Goal: Task Accomplishment & Management: Manage account settings

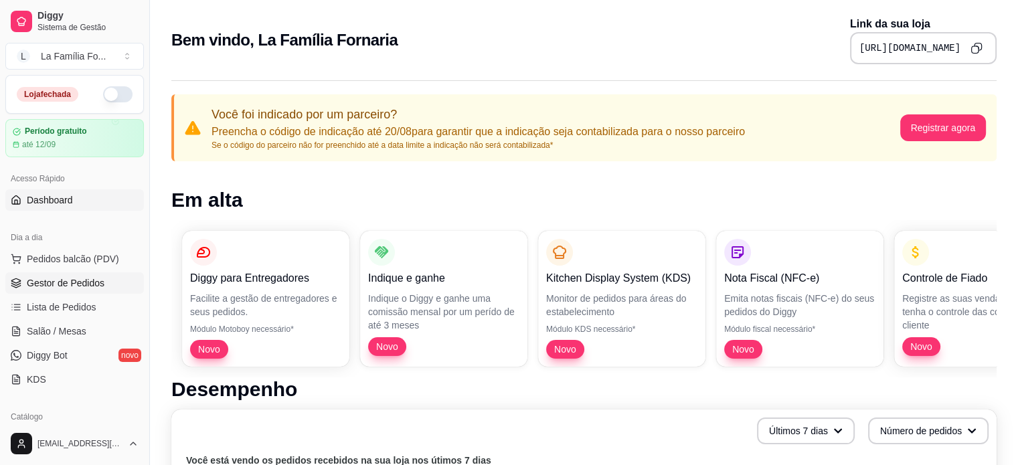
click at [50, 278] on span "Gestor de Pedidos" at bounding box center [66, 282] width 78 height 13
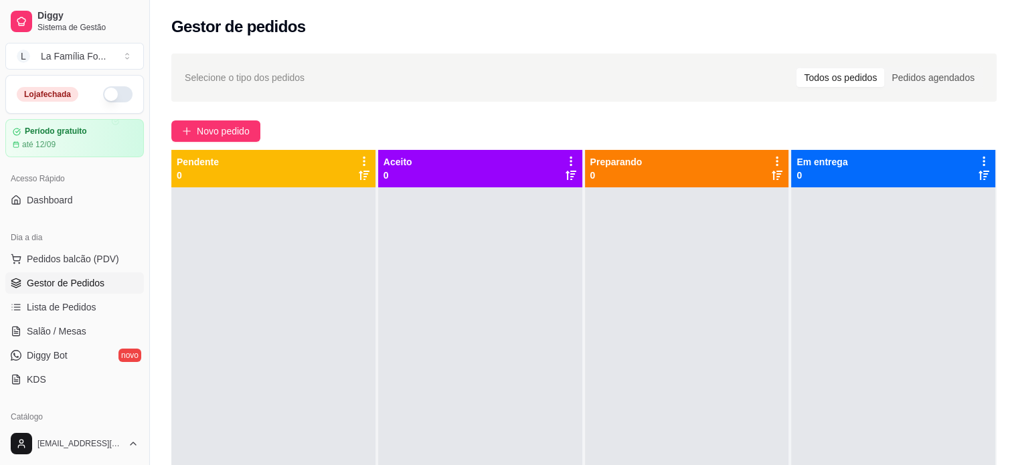
click at [113, 90] on button "button" at bounding box center [117, 94] width 29 height 16
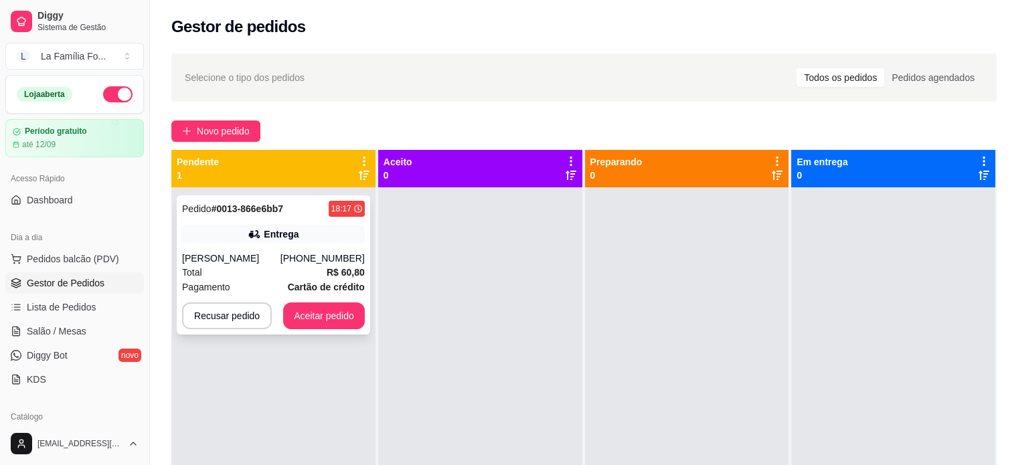
click at [233, 280] on div "Total R$ 60,80" at bounding box center [273, 272] width 183 height 15
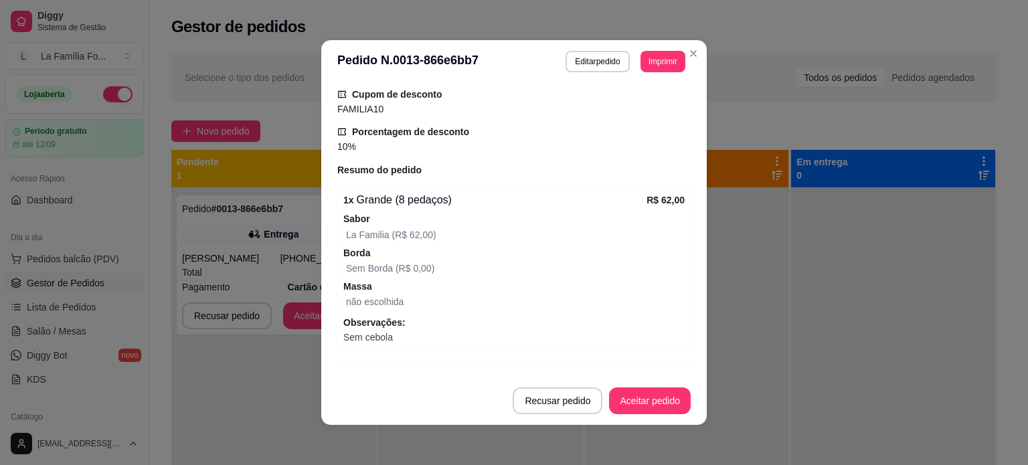
scroll to position [476, 0]
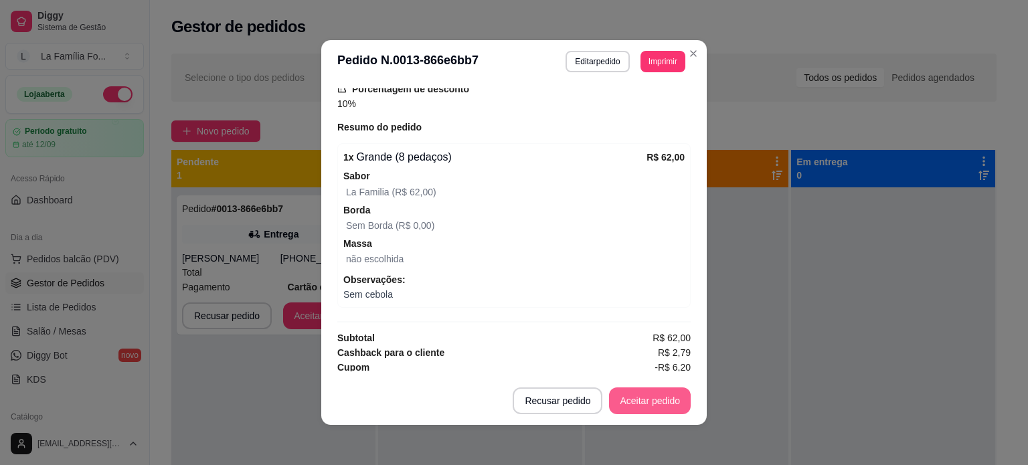
click at [662, 400] on button "Aceitar pedido" at bounding box center [650, 400] width 82 height 27
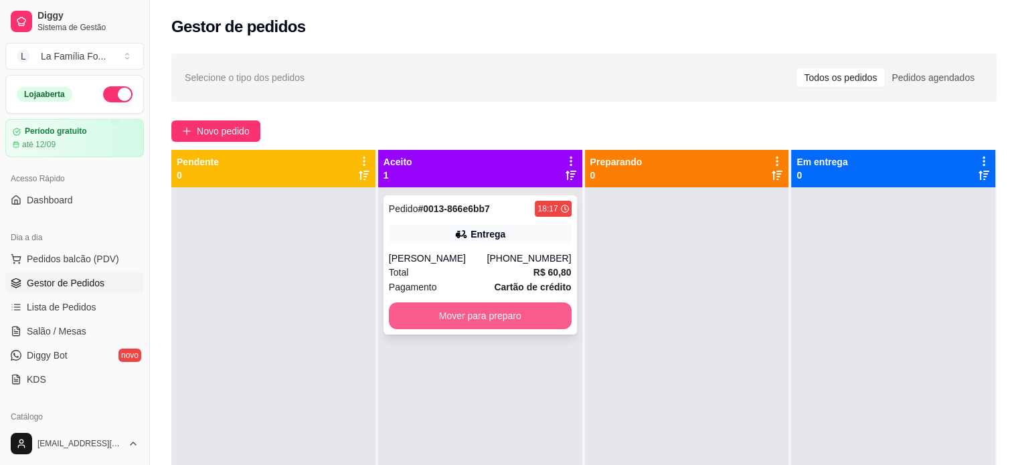
click at [439, 329] on button "Mover para preparo" at bounding box center [480, 315] width 183 height 27
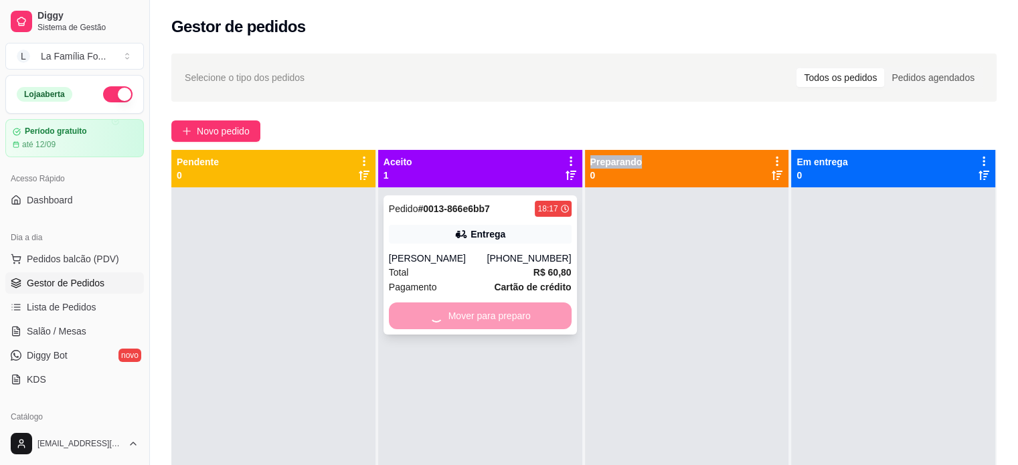
click at [439, 329] on div "Mover para preparo" at bounding box center [480, 315] width 183 height 27
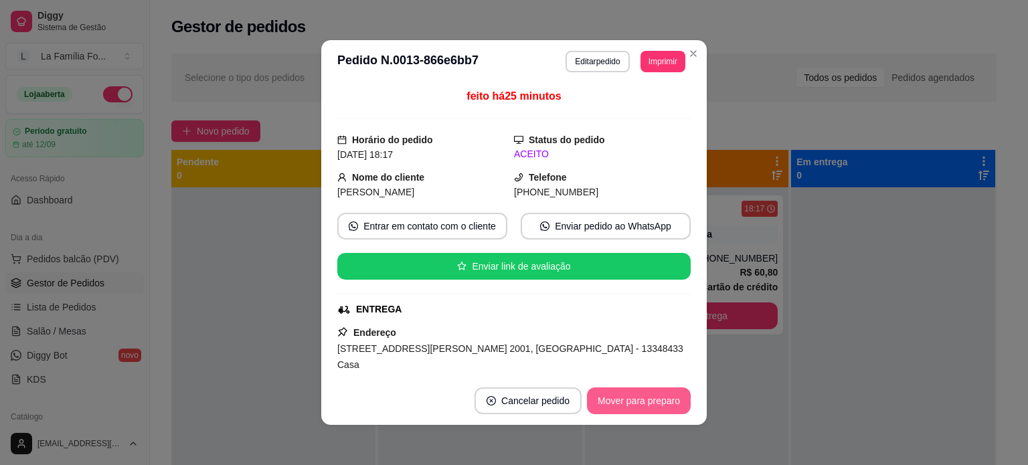
click at [621, 403] on button "Mover para preparo" at bounding box center [639, 400] width 104 height 27
click at [621, 403] on button "Mover para entrega" at bounding box center [639, 400] width 103 height 27
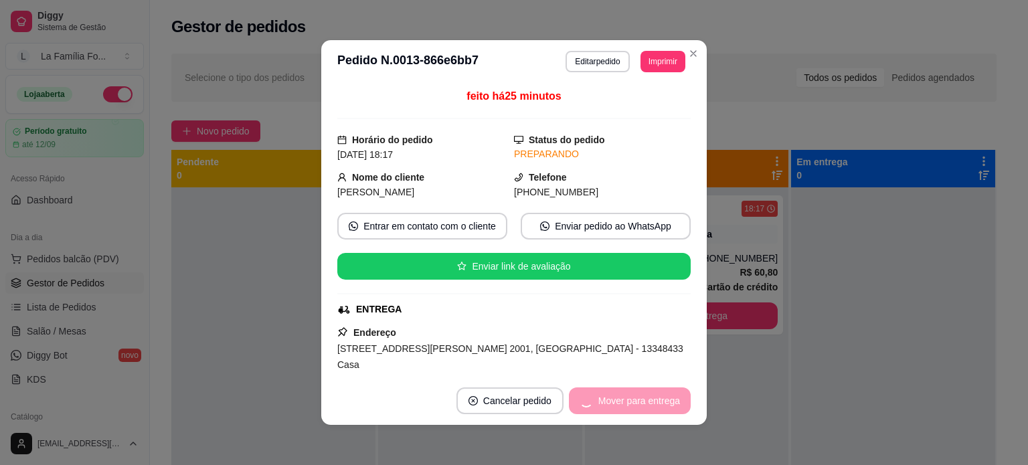
click at [621, 403] on div "Mover para entrega" at bounding box center [630, 400] width 122 height 27
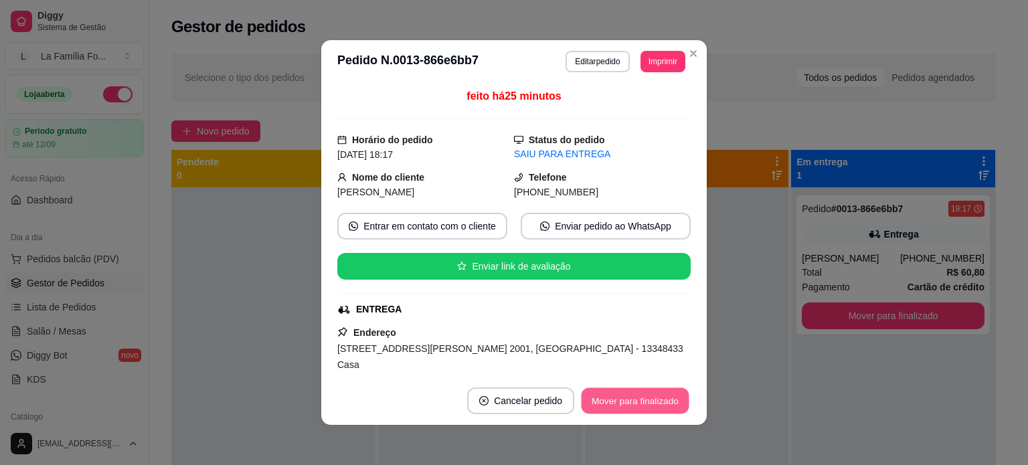
click at [621, 403] on button "Mover para finalizado" at bounding box center [636, 401] width 108 height 26
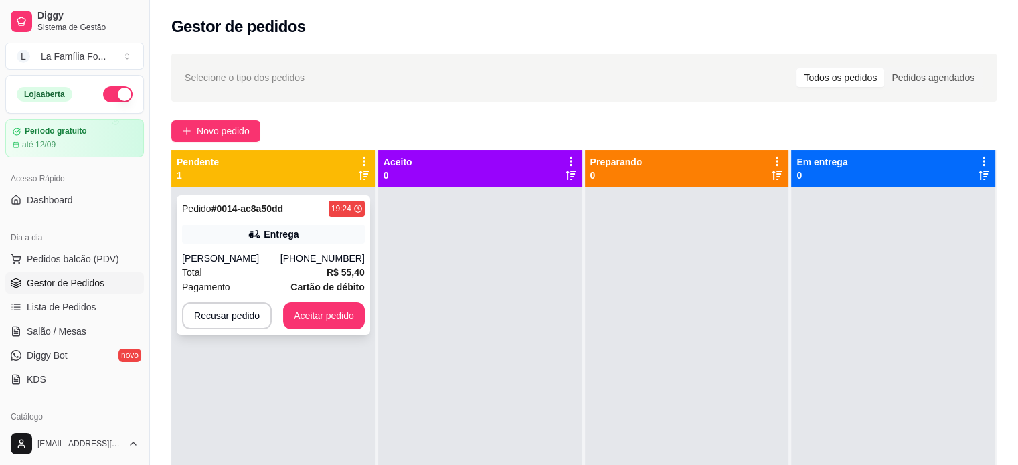
click at [249, 258] on div "Celia" at bounding box center [231, 258] width 98 height 13
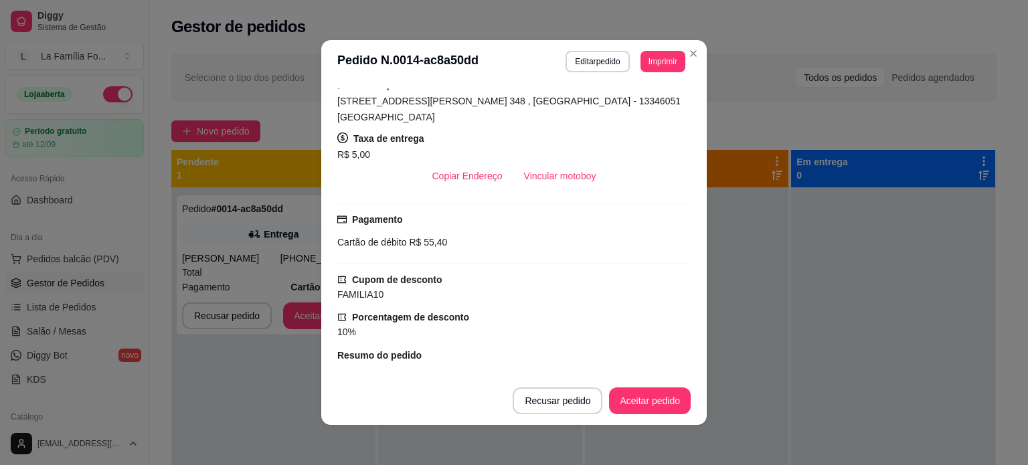
scroll to position [378, 0]
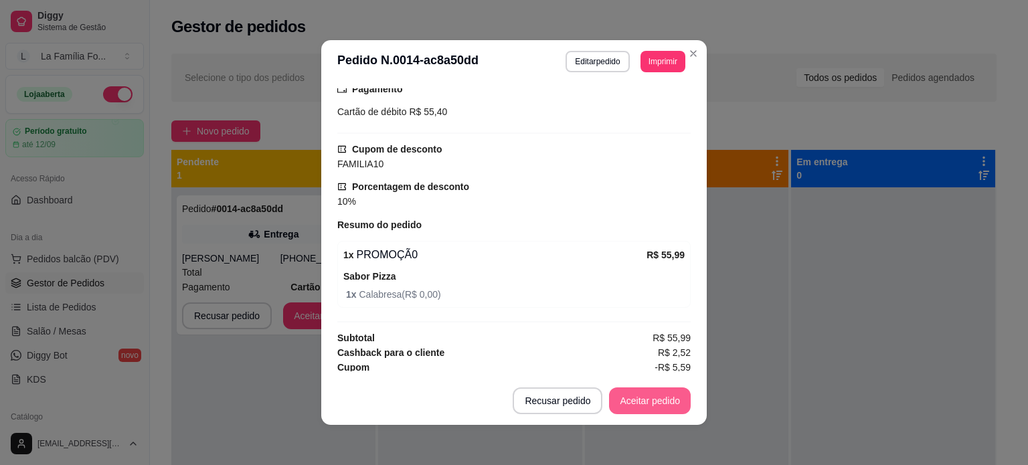
click at [650, 412] on button "Aceitar pedido" at bounding box center [650, 400] width 82 height 27
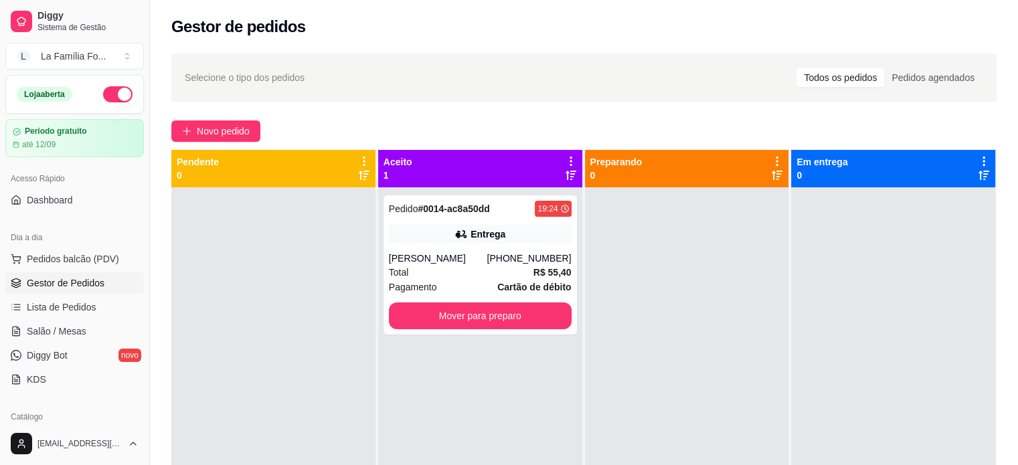
click at [585, 357] on div at bounding box center [687, 419] width 204 height 465
click at [519, 315] on button "Mover para preparo" at bounding box center [480, 315] width 183 height 27
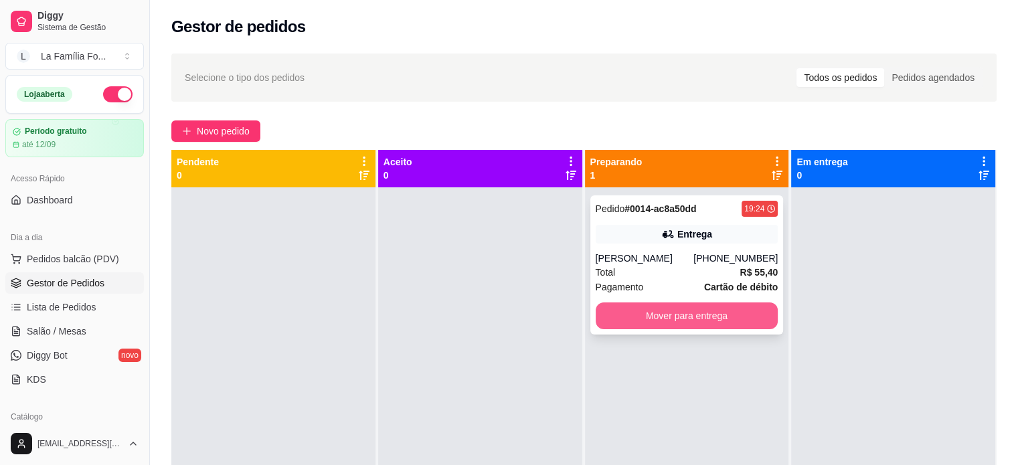
click at [644, 315] on button "Mover para entrega" at bounding box center [687, 315] width 183 height 27
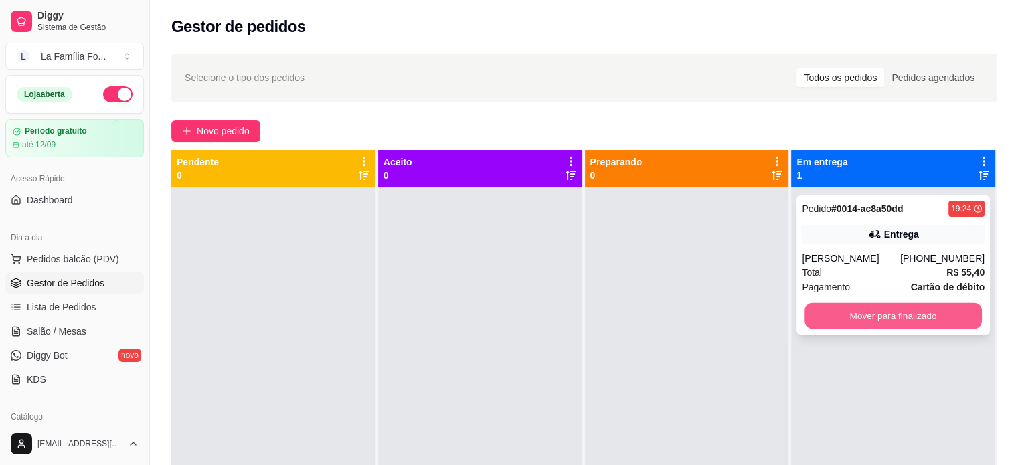
click at [924, 309] on button "Mover para finalizado" at bounding box center [892, 316] width 177 height 26
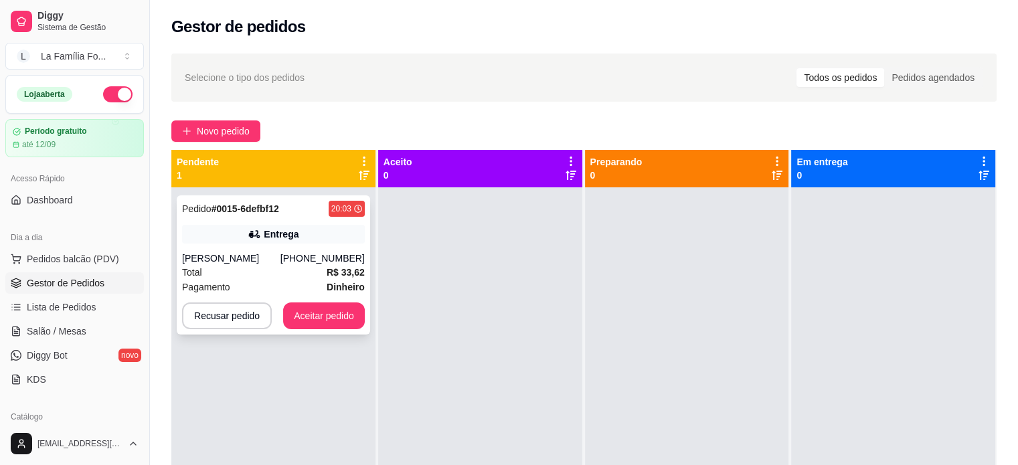
click at [258, 247] on div "Pedido # 0015-6defbf12 20:03 Entrega Mayara Matos (19) 99304-0488 Total R$ 33,6…" at bounding box center [273, 264] width 193 height 139
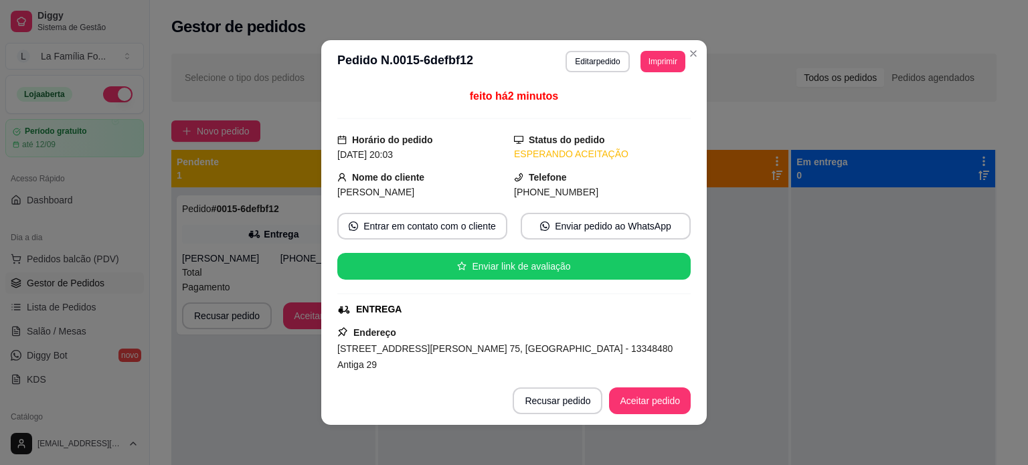
drag, startPoint x: 675, startPoint y: 189, endPoint x: 677, endPoint y: 236, distance: 46.3
click at [677, 236] on div "feito há 2 minutos Horário do pedido 15/08/2025 20:03 Status do pedido ESPERAND…" at bounding box center [513, 229] width 353 height 283
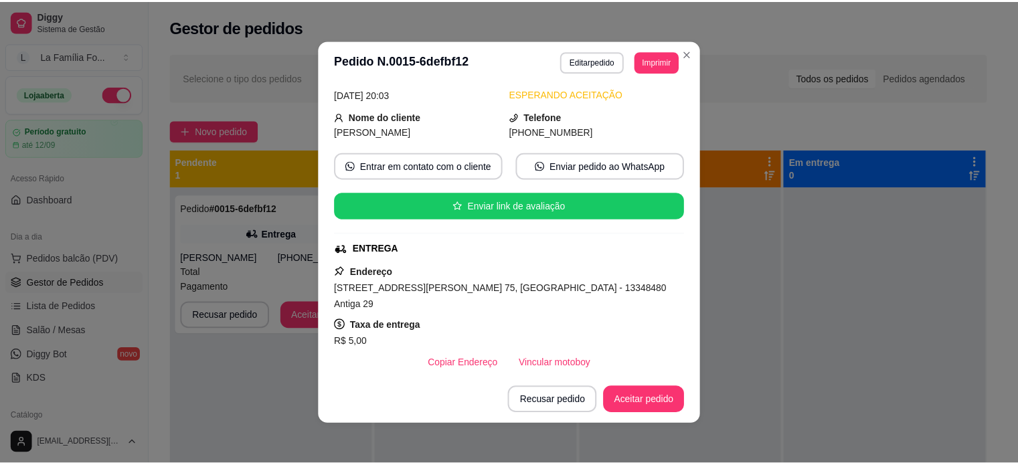
scroll to position [0, 0]
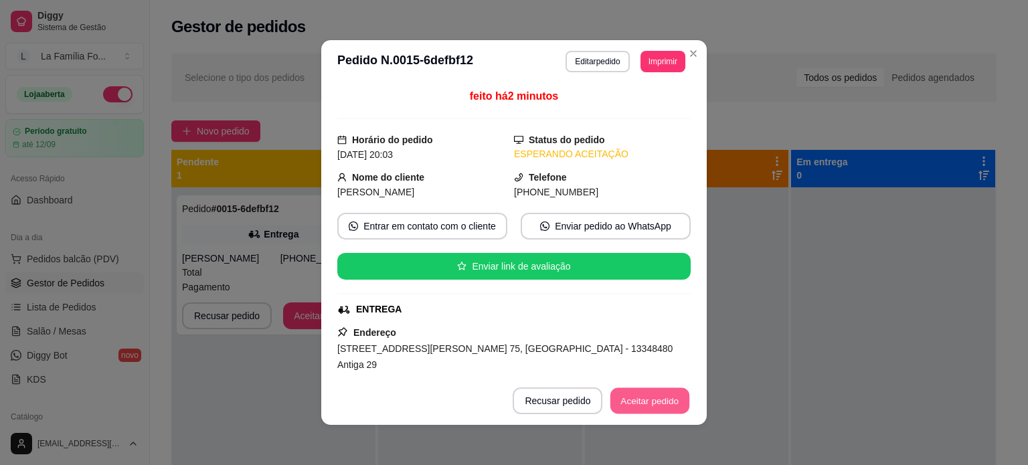
click at [638, 406] on button "Aceitar pedido" at bounding box center [649, 401] width 79 height 26
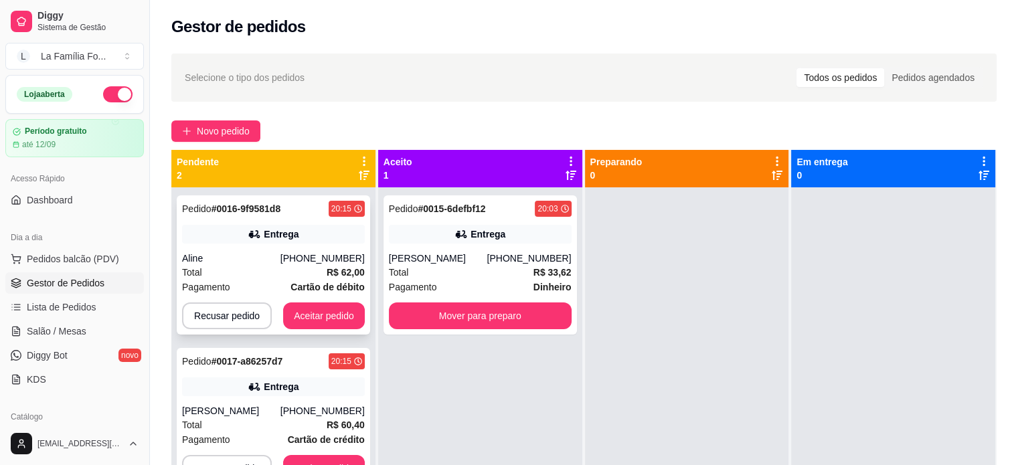
click at [280, 257] on div "Aline" at bounding box center [231, 258] width 98 height 13
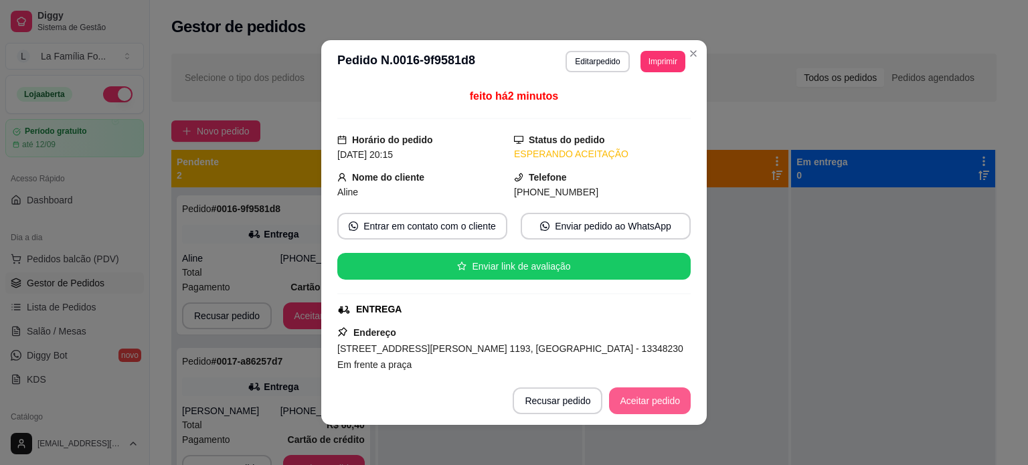
click at [651, 412] on button "Aceitar pedido" at bounding box center [650, 400] width 82 height 27
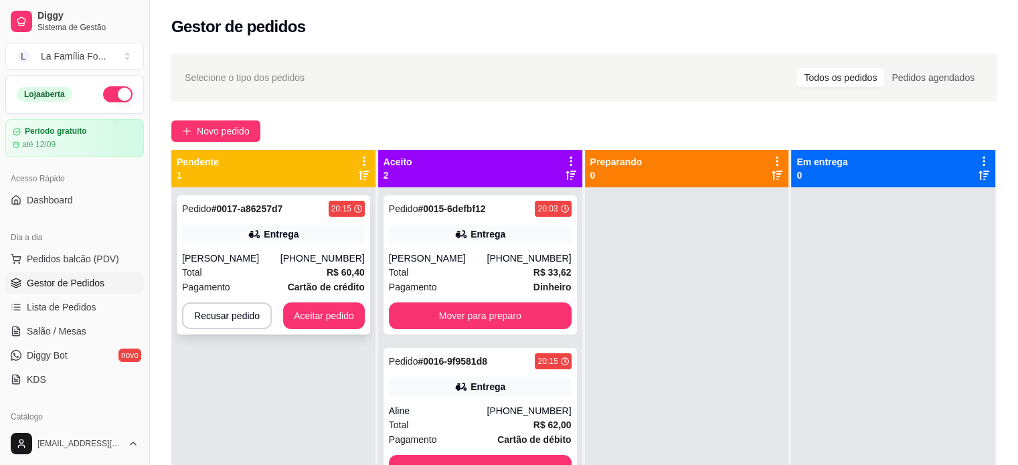
click at [264, 246] on div "Pedido # 0017-a86257d7 20:15 Entrega Kelly (19) 99248-6820 Total R$ 60,40 Pagam…" at bounding box center [273, 264] width 193 height 139
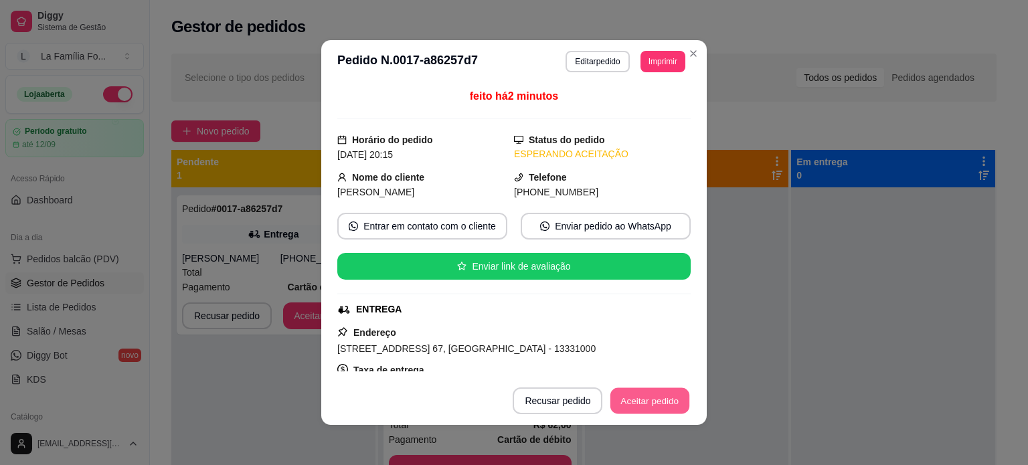
click at [639, 402] on button "Aceitar pedido" at bounding box center [649, 401] width 79 height 26
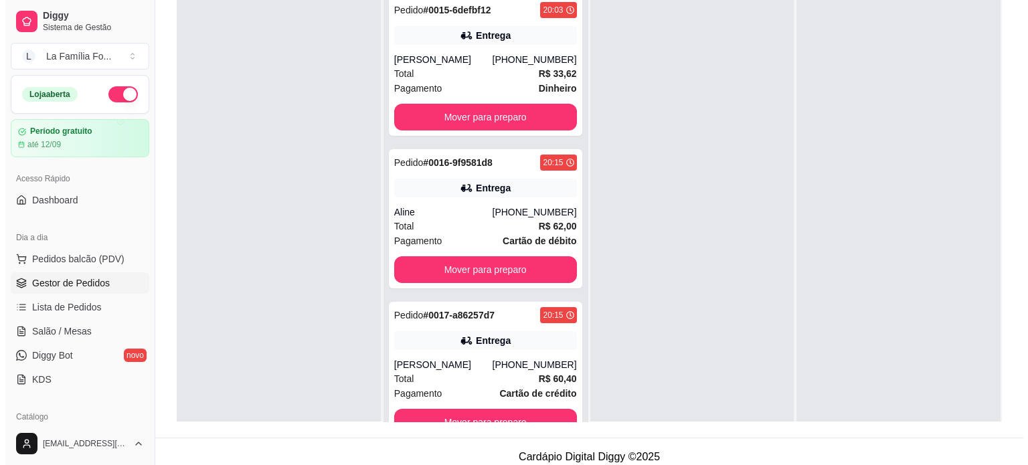
scroll to position [201, 0]
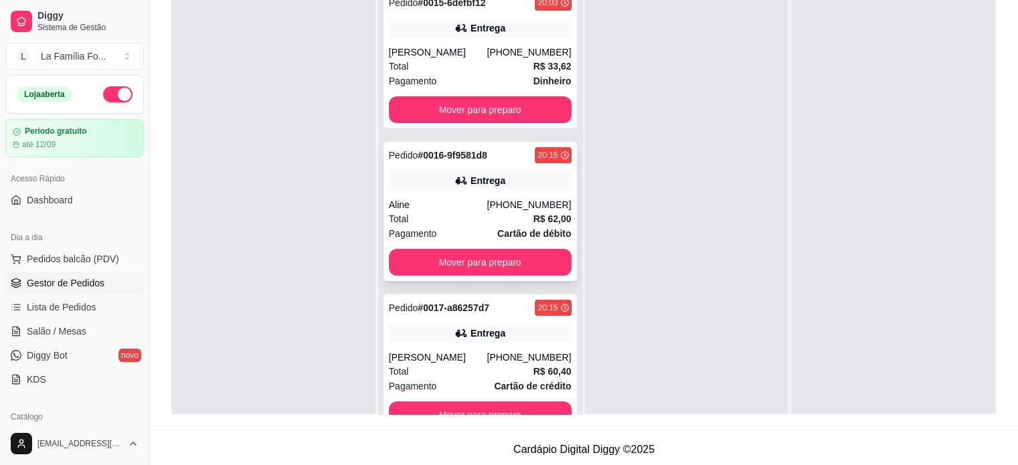
click at [509, 191] on div "Pedido # 0016-9f9581d8 20:15 Entrega Aline (19) 99520-5558 Total R$ 62,00 Pagam…" at bounding box center [479, 211] width 193 height 139
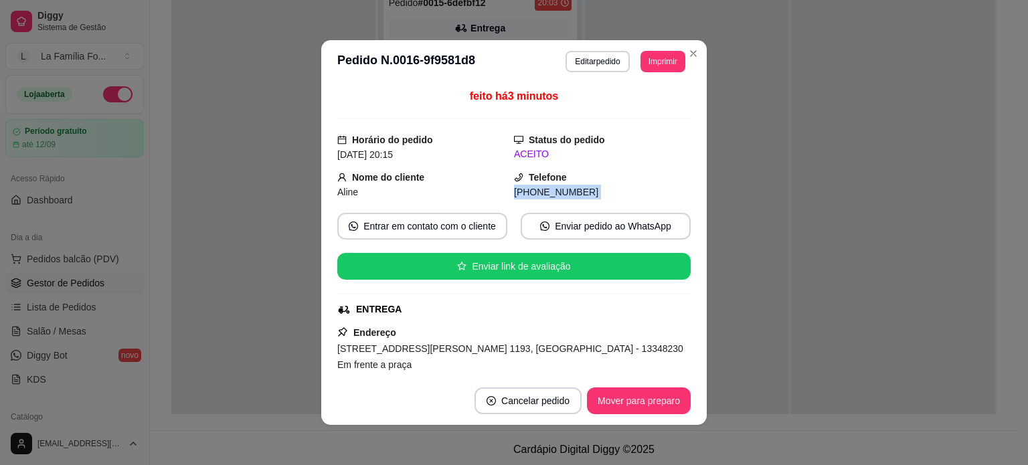
drag, startPoint x: 673, startPoint y: 177, endPoint x: 673, endPoint y: 238, distance: 61.6
click at [673, 238] on div "feito há 3 minutos Horário do pedido 15/08/2025 20:15 Status do pedido ACEITO N…" at bounding box center [513, 229] width 353 height 283
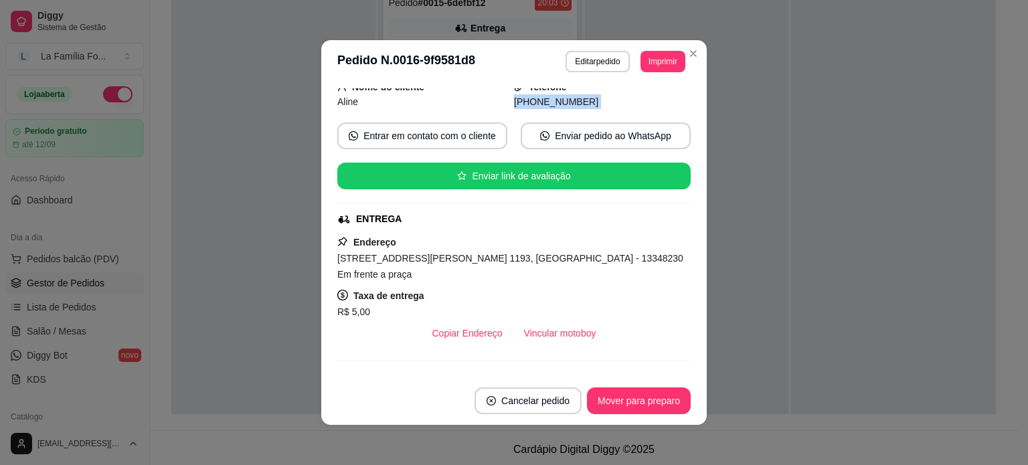
scroll to position [0, 0]
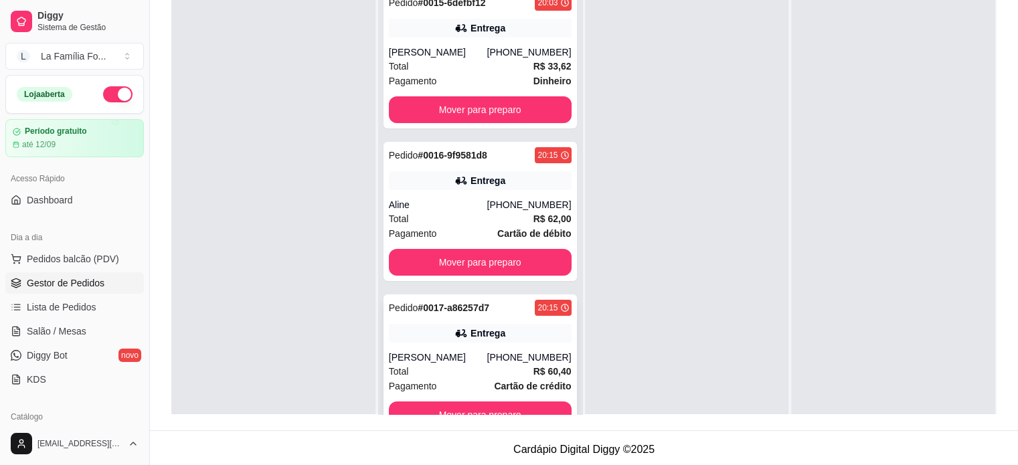
click at [541, 347] on div "Pedido # 0017-a86257d7 20:15 Entrega Kelly (19) 99248-6820 Total R$ 60,40 Pagam…" at bounding box center [479, 363] width 193 height 139
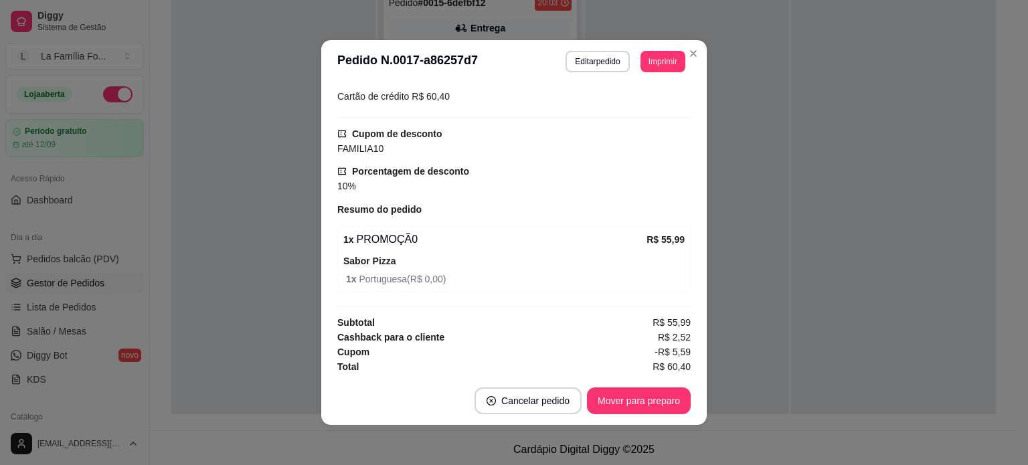
scroll to position [378, 0]
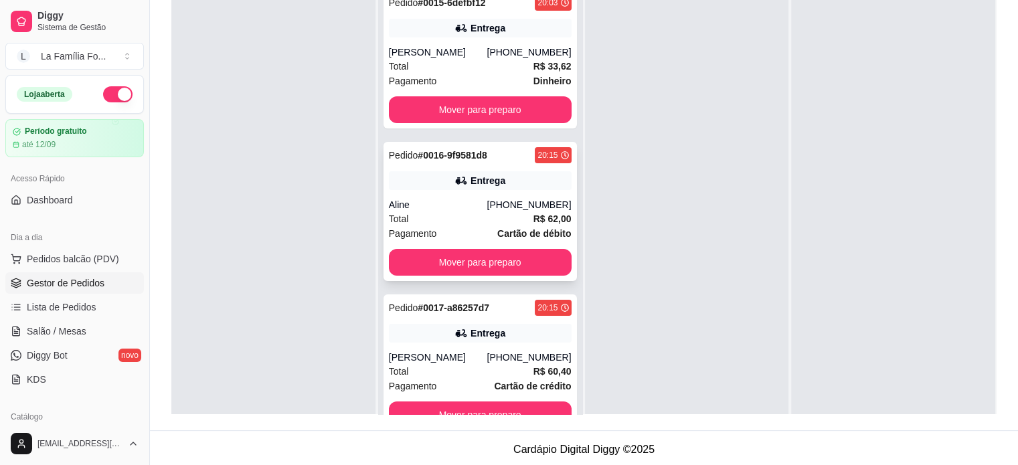
click at [530, 200] on div "(19) 99520-5558" at bounding box center [529, 204] width 84 height 13
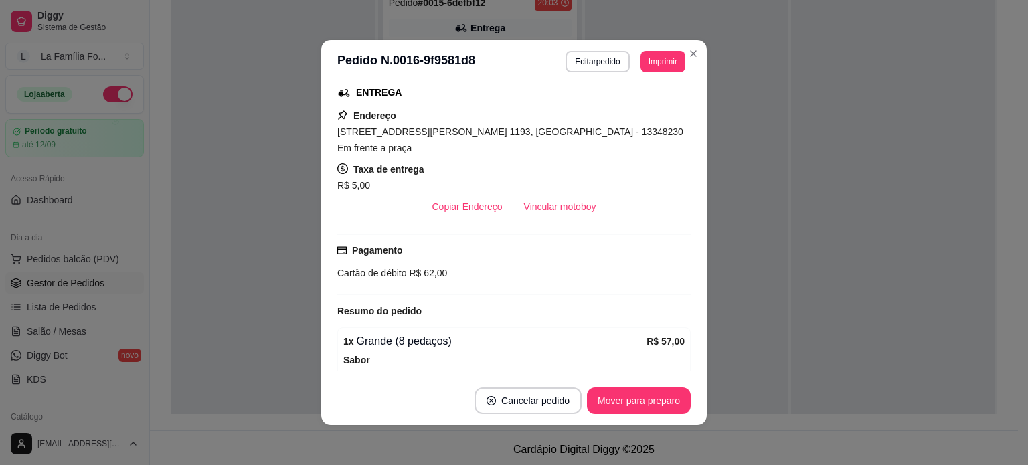
scroll to position [0, 0]
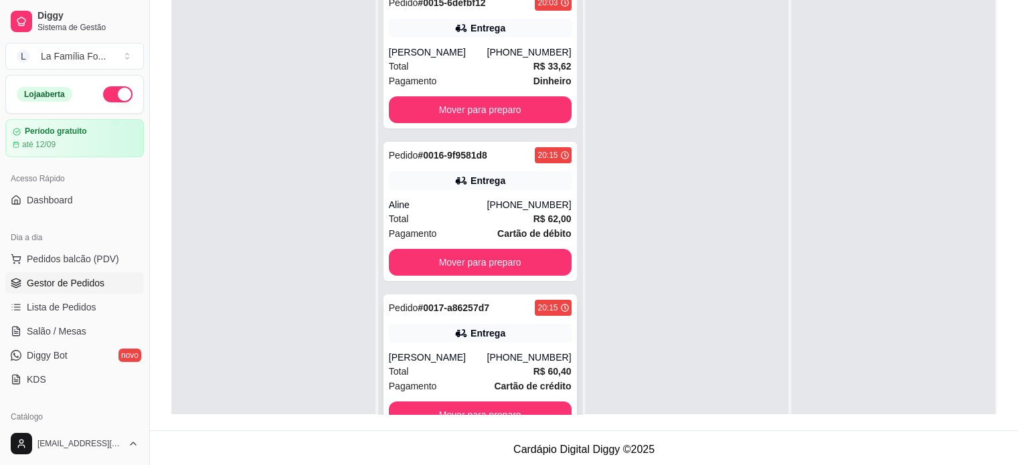
click at [539, 364] on span "R$ 60,40" at bounding box center [552, 371] width 38 height 15
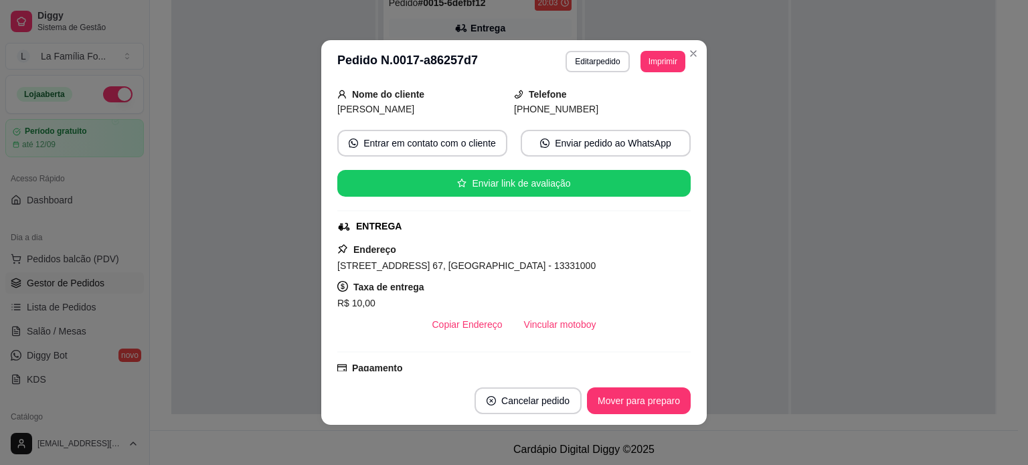
scroll to position [85, 0]
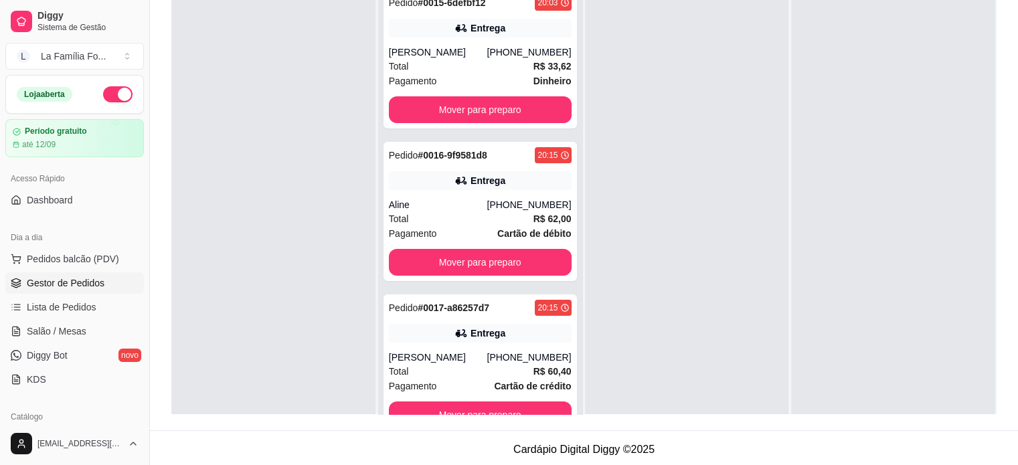
click at [700, 118] on div at bounding box center [687, 219] width 204 height 465
click at [447, 204] on div "Aline" at bounding box center [438, 204] width 98 height 13
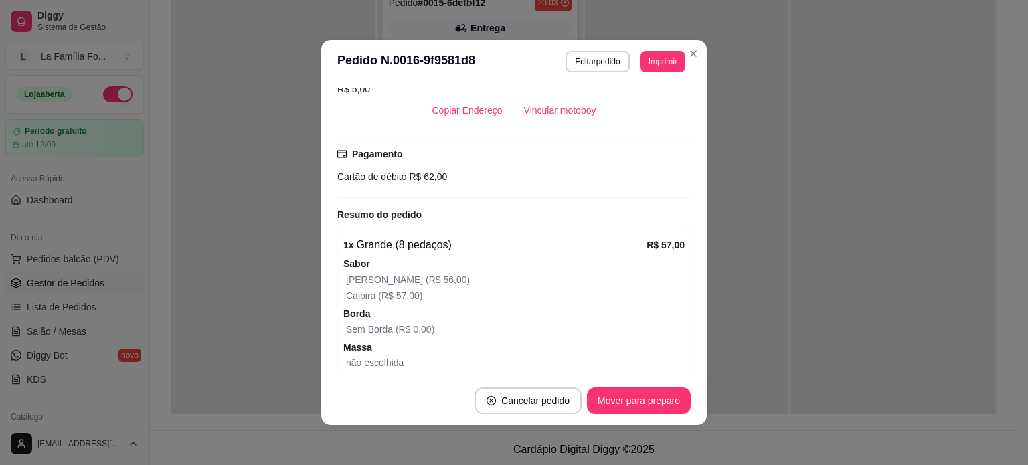
scroll to position [315, 0]
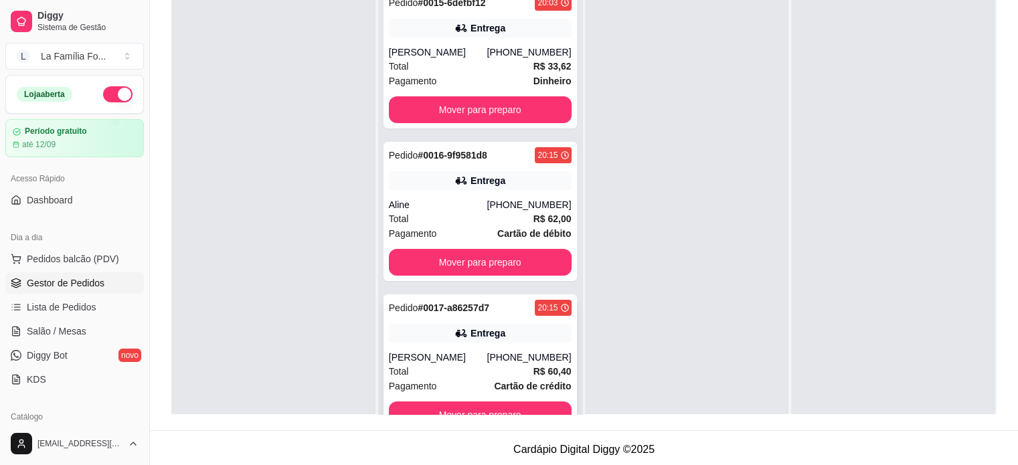
click at [530, 358] on div "(19) 99248-6820" at bounding box center [529, 357] width 84 height 13
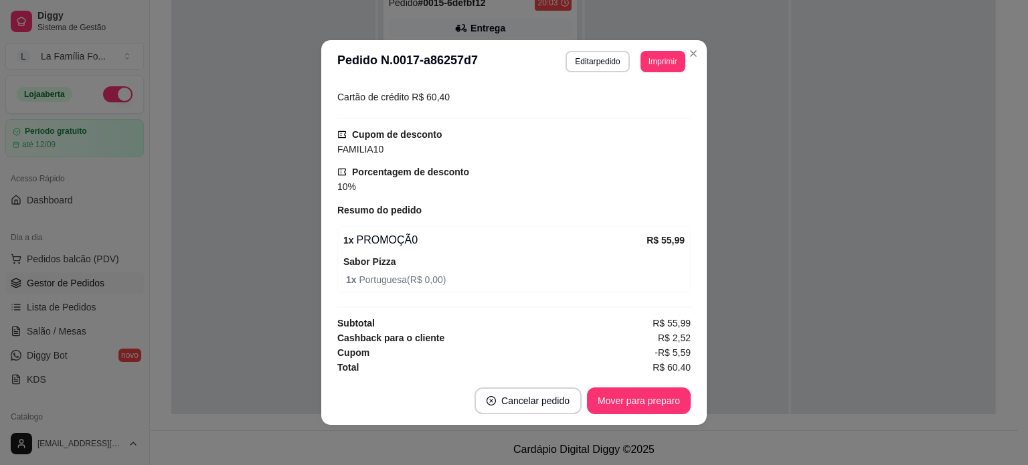
scroll to position [378, 0]
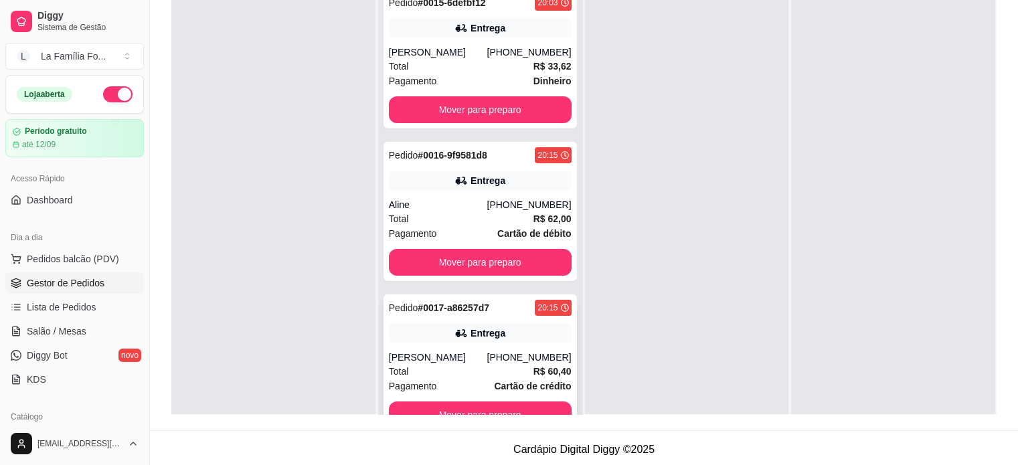
click at [417, 375] on div "Total R$ 60,40" at bounding box center [480, 371] width 183 height 15
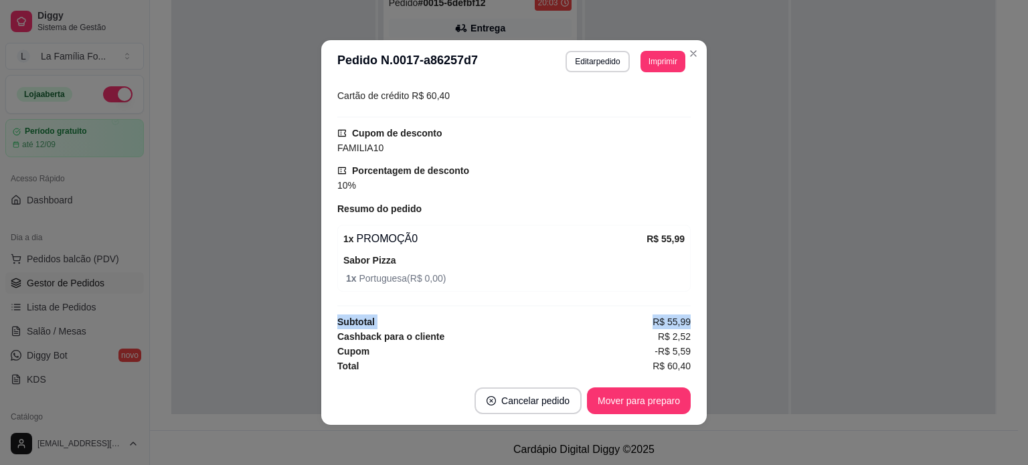
drag, startPoint x: 675, startPoint y: 316, endPoint x: 683, endPoint y: 265, distance: 51.6
click at [683, 265] on div "feito há 22 minutos Horário do pedido 15/08/2025 20:15 Status do pedido ACEITO …" at bounding box center [513, 229] width 353 height 283
click at [531, 317] on div "Subtotal R$ 55,99" at bounding box center [513, 322] width 353 height 15
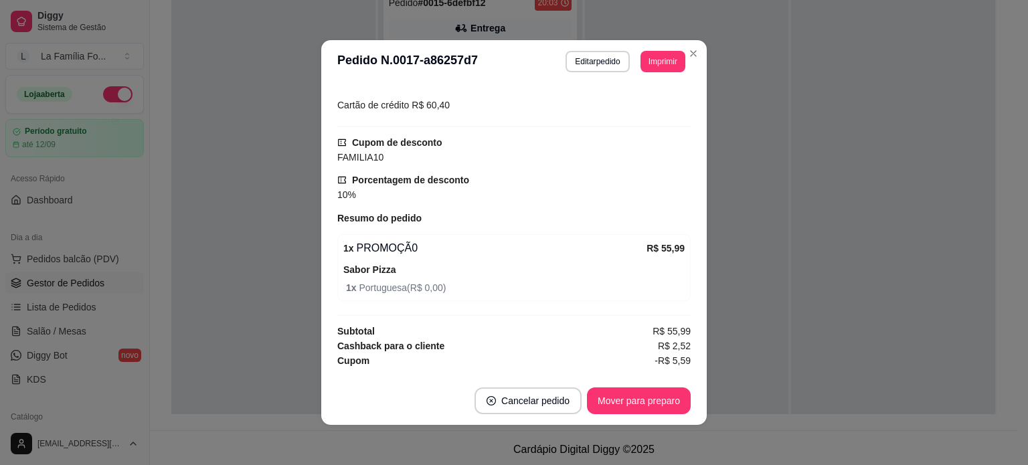
scroll to position [110, 0]
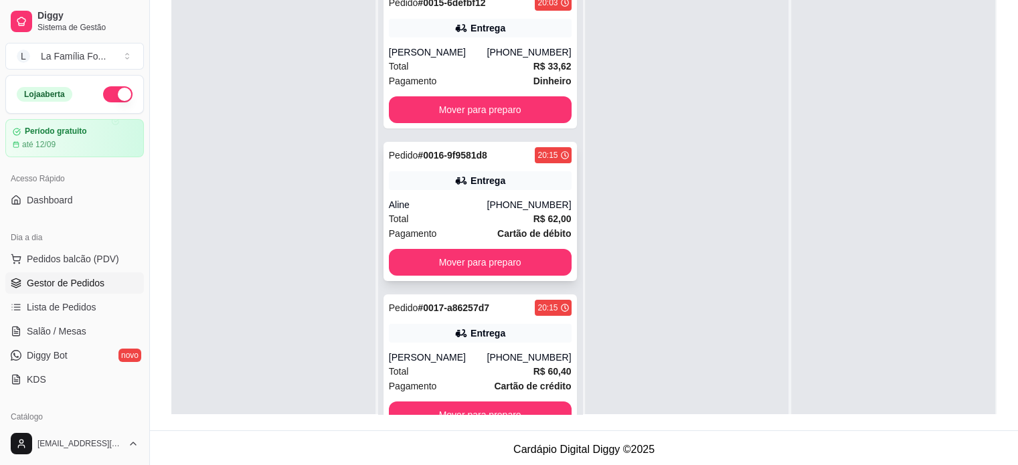
click at [546, 197] on div "Pedido # 0016-9f9581d8 20:15 Entrega Aline (19) 99520-5558 Total R$ 62,00 Pagam…" at bounding box center [479, 211] width 193 height 139
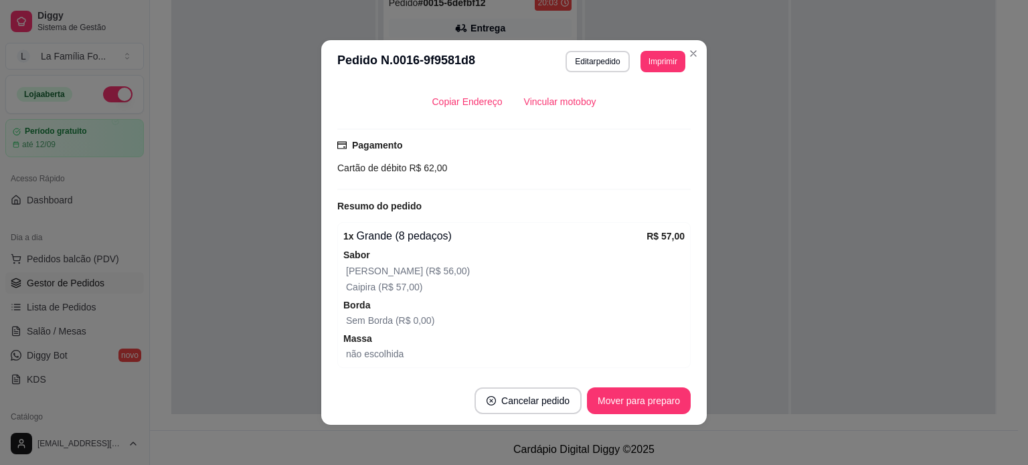
scroll to position [367, 0]
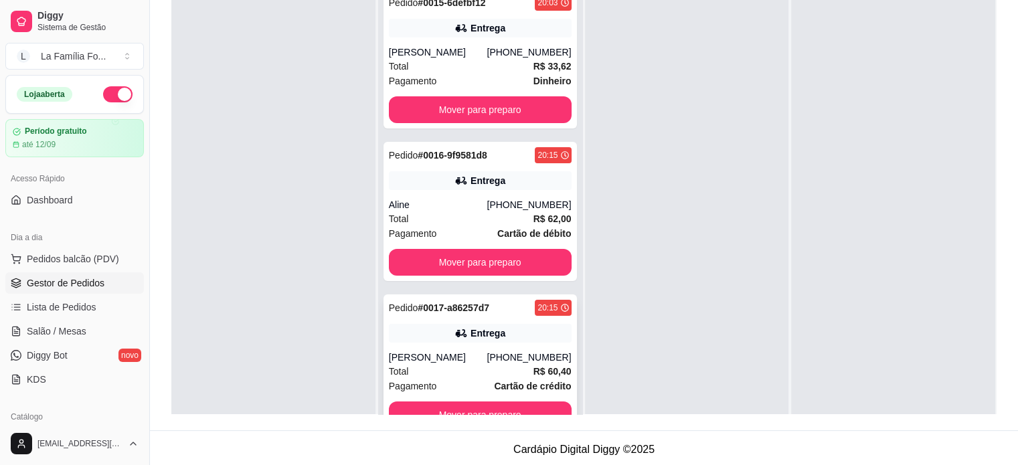
click at [514, 343] on div "Pedido # 0017-a86257d7 20:15 Entrega Kelly (19) 99248-6820 Total R$ 60,40 Pagam…" at bounding box center [479, 363] width 193 height 139
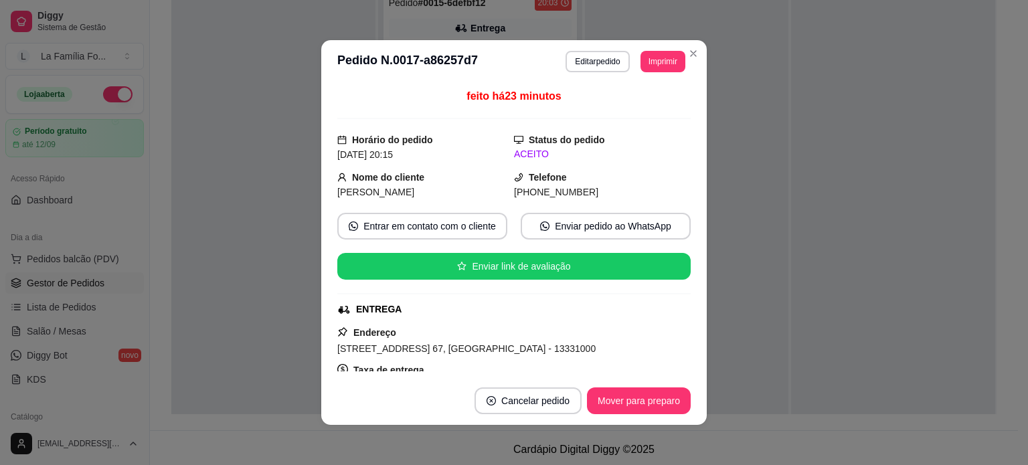
click at [686, 324] on div "feito há 23 minutos Horário do pedido 15/08/2025 20:15 Status do pedido ACEITO …" at bounding box center [513, 230] width 385 height 294
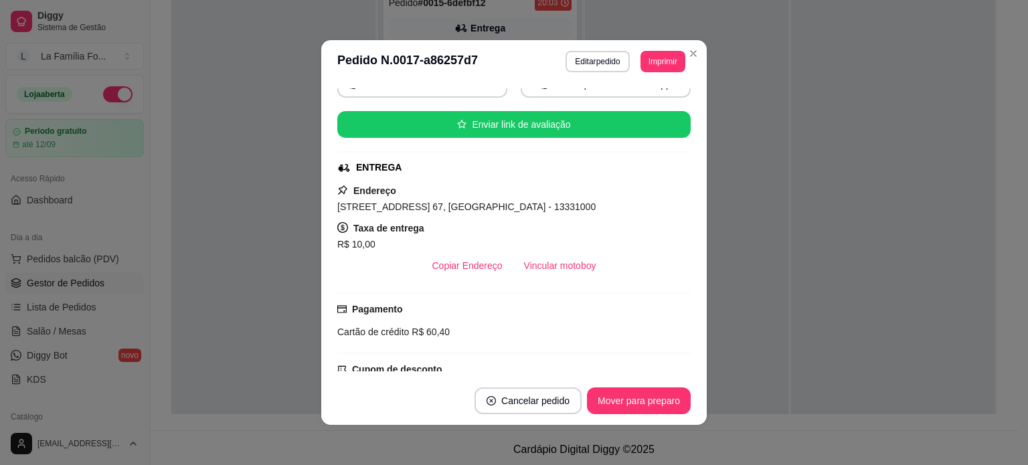
scroll to position [135, 0]
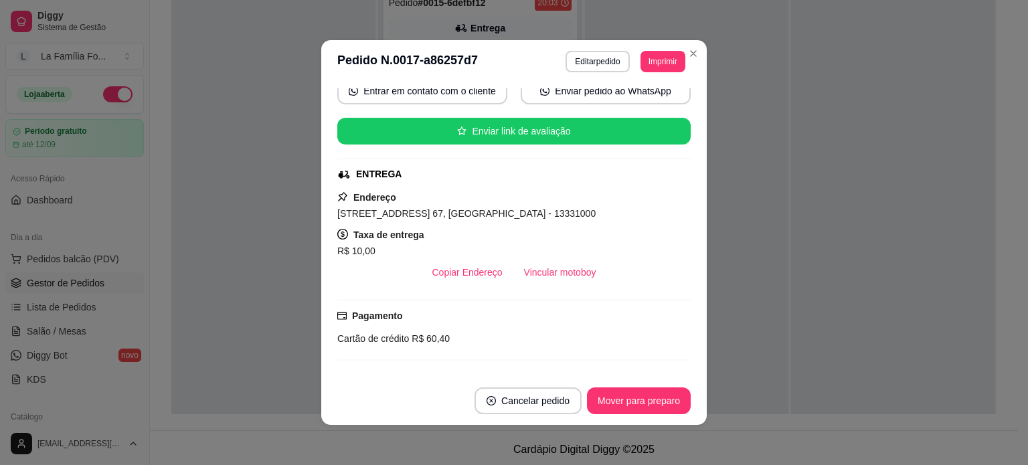
click at [381, 205] on div "Rua Munique, n. 67, Jardim Europa - 13331000" at bounding box center [513, 213] width 353 height 16
click at [383, 208] on span "Rua Munique, n. 67, Jardim Europa - 13331000" at bounding box center [466, 213] width 258 height 11
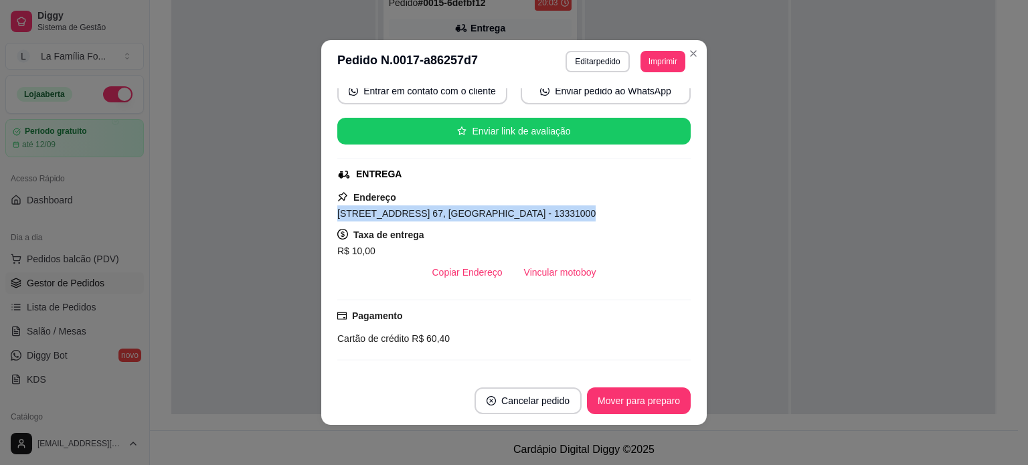
click at [383, 208] on span "Rua Munique, n. 67, Jardim Europa - 13331000" at bounding box center [466, 213] width 258 height 11
copy span "Rua Munique, n. 67, Jardim Europa - 13331000"
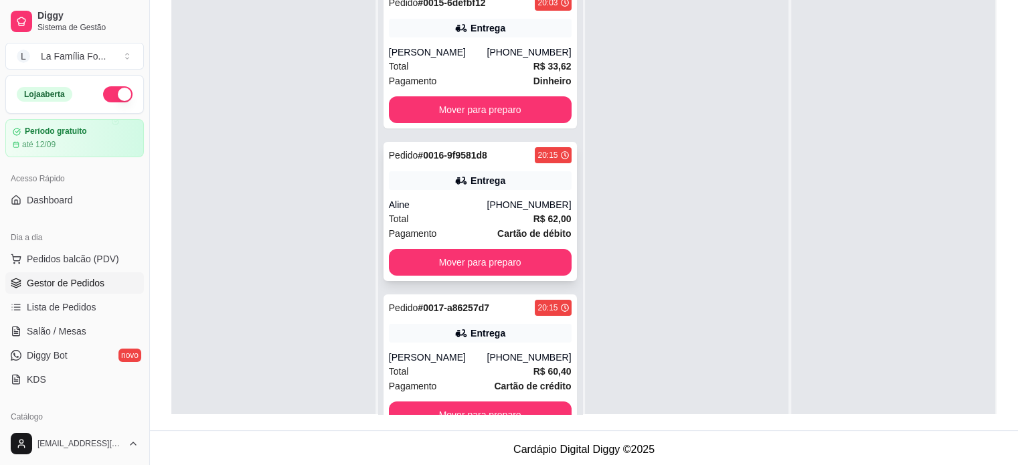
click at [525, 205] on div "(19) 99520-5558" at bounding box center [529, 204] width 84 height 13
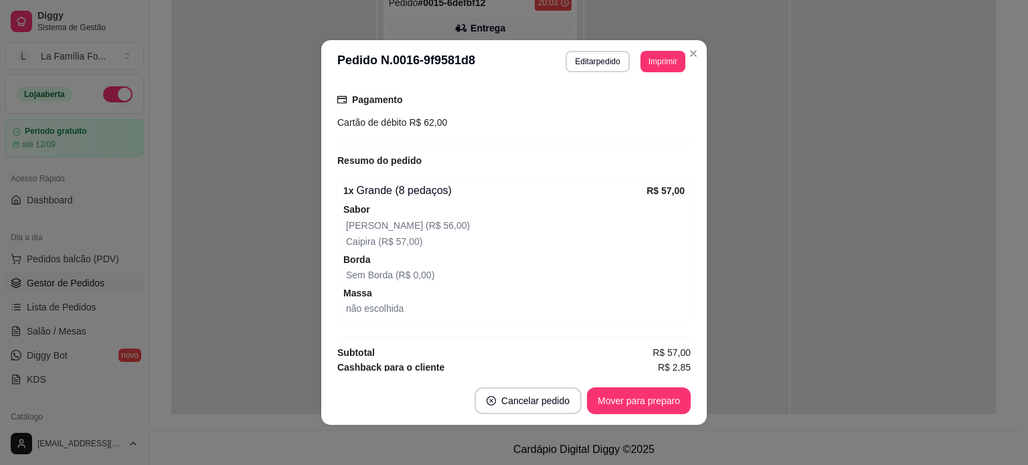
scroll to position [131, 0]
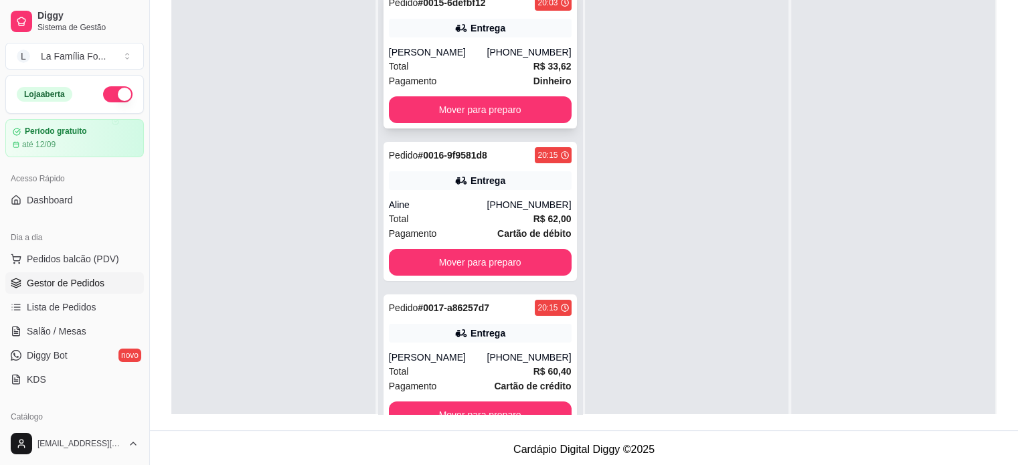
click at [533, 71] on strong "R$ 33,62" at bounding box center [552, 66] width 38 height 11
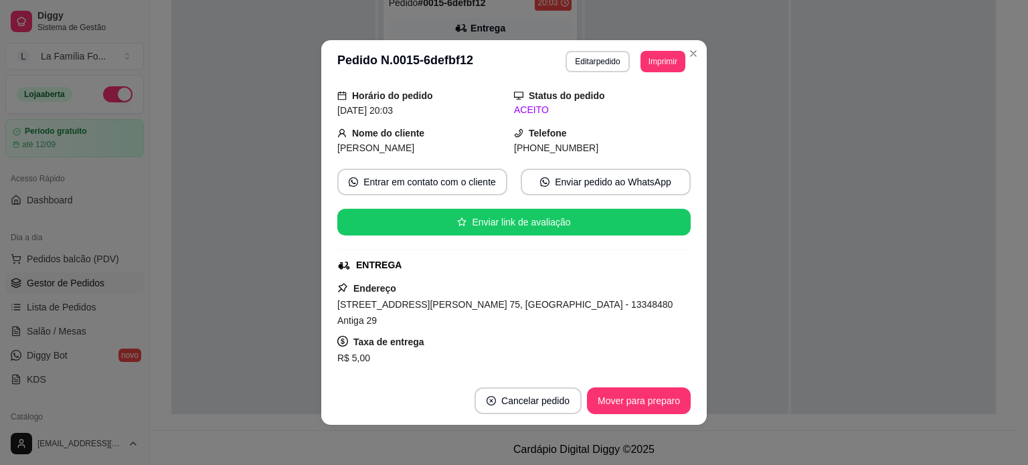
scroll to position [48, 0]
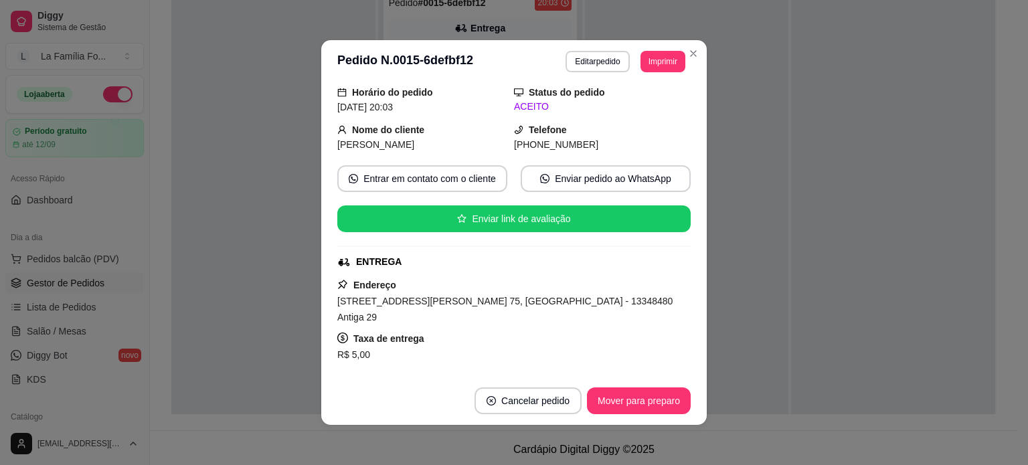
click at [505, 294] on div "Rua Doutor Sérgio Mário Almeida, n. 75, Jardim Morada do Sol - 13348480 Antiga …" at bounding box center [513, 309] width 353 height 32
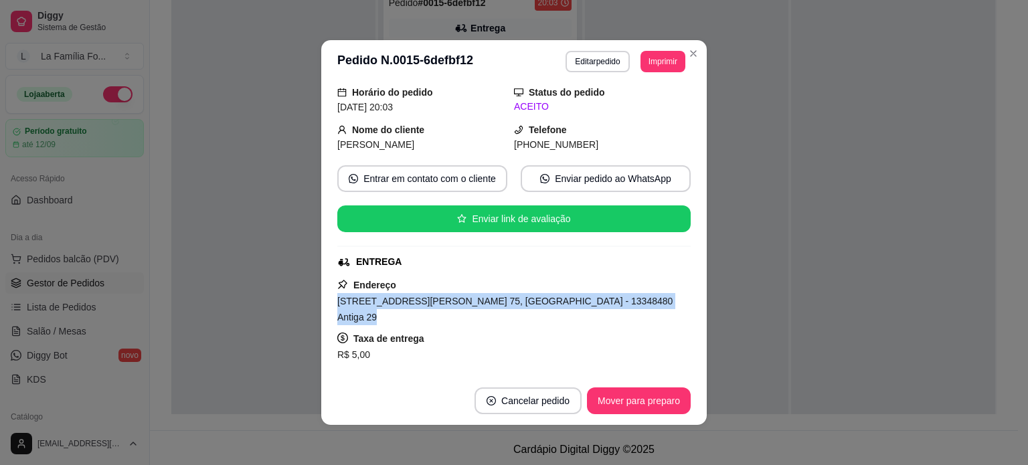
click at [505, 294] on div "Rua Doutor Sérgio Mário Almeida, n. 75, Jardim Morada do Sol - 13348480 Antiga …" at bounding box center [513, 309] width 353 height 32
copy span "Rua Doutor Sérgio Mário Almeida, n. 75, Jardim Morada do Sol - 13348480 Antiga …"
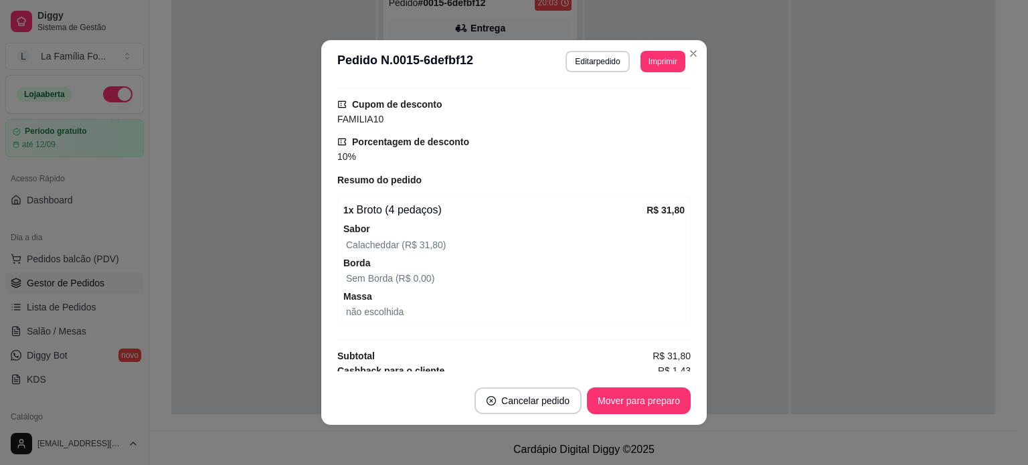
scroll to position [487, 0]
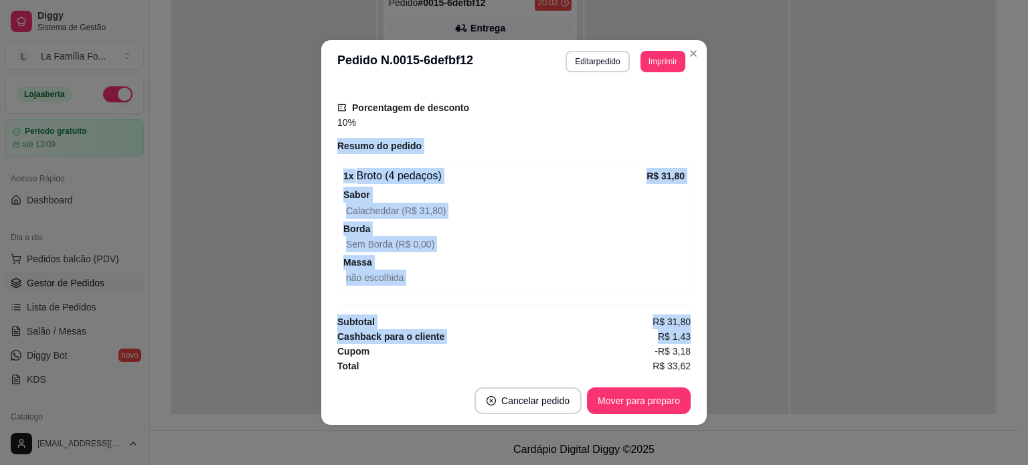
drag, startPoint x: 685, startPoint y: 328, endPoint x: 681, endPoint y: 91, distance: 237.0
click at [681, 92] on div "feito há 38 minutos Horário do pedido 15/08/2025 20:03 Status do pedido ACEITO …" at bounding box center [513, 229] width 353 height 283
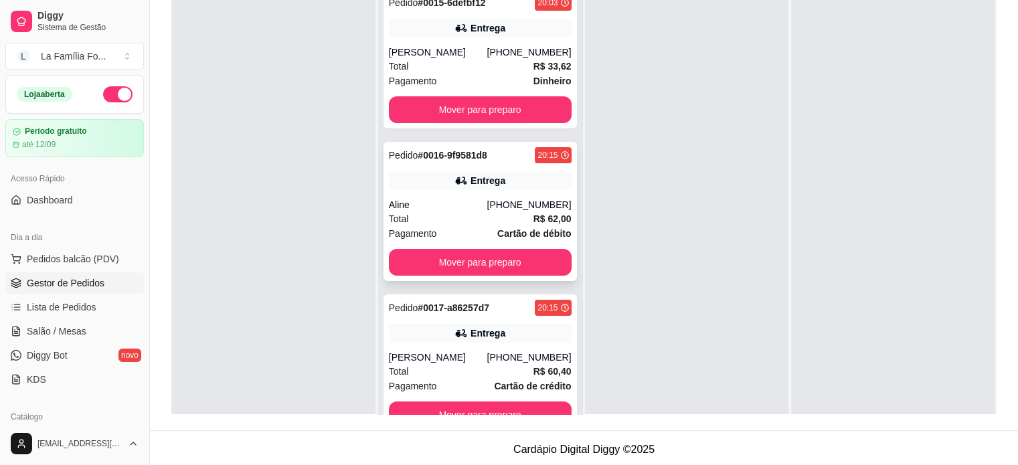
click at [509, 198] on div "(19) 99520-5558" at bounding box center [529, 204] width 84 height 13
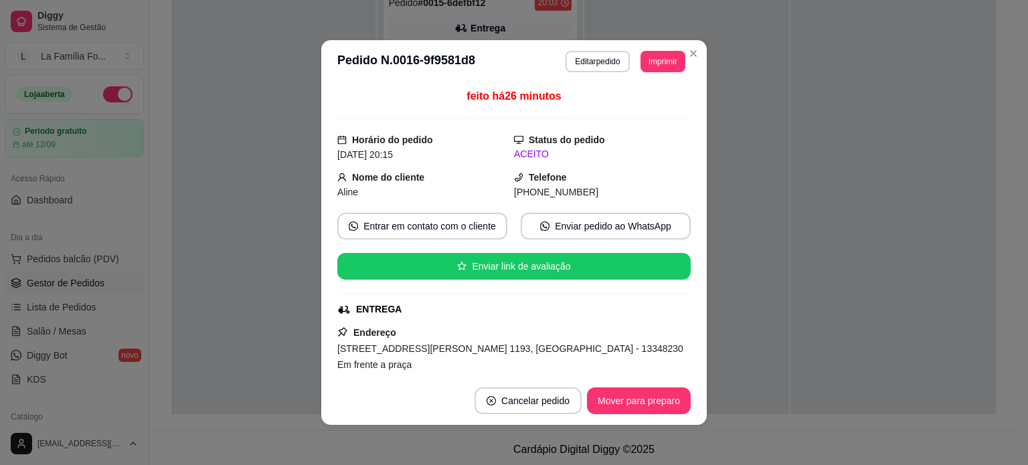
drag, startPoint x: 534, startPoint y: 352, endPoint x: 399, endPoint y: 337, distance: 136.1
click at [399, 337] on div "Endereço Rua Nagib Simão, n. 1193, Jardim Morada do Sol - 13348230 Em frente a …" at bounding box center [513, 381] width 353 height 112
copy div "Endereço Rua Nagib Simão, n. 1193, Jardim Morada do Sol"
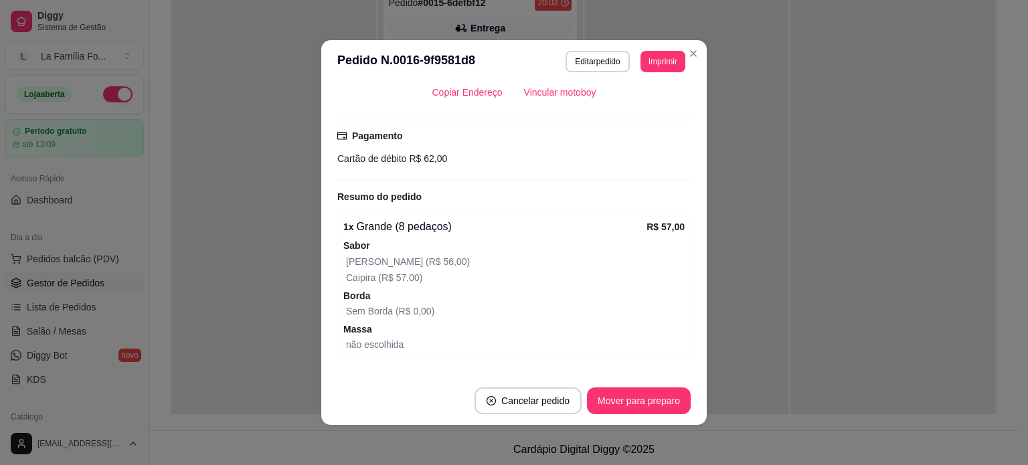
scroll to position [367, 0]
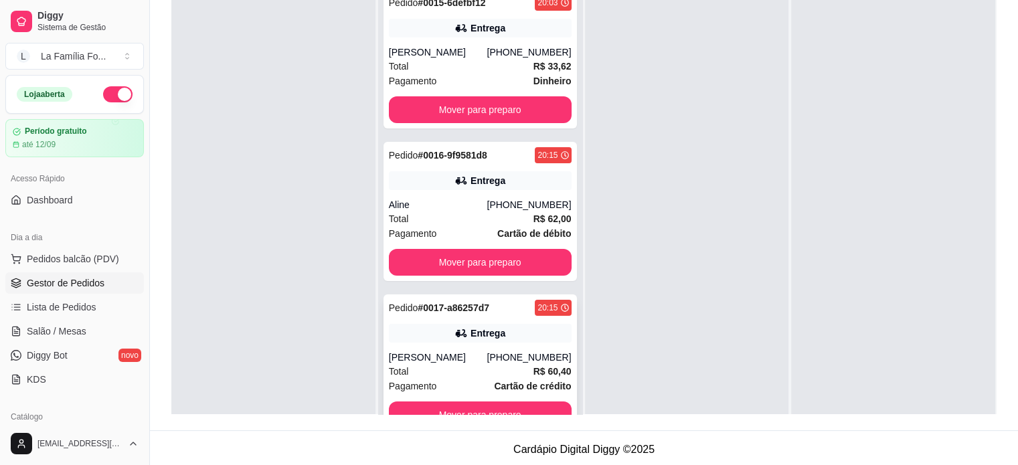
click at [552, 320] on div "Pedido # 0017-a86257d7 20:15 Entrega Kelly (19) 99248-6820 Total R$ 60,40 Pagam…" at bounding box center [479, 363] width 193 height 139
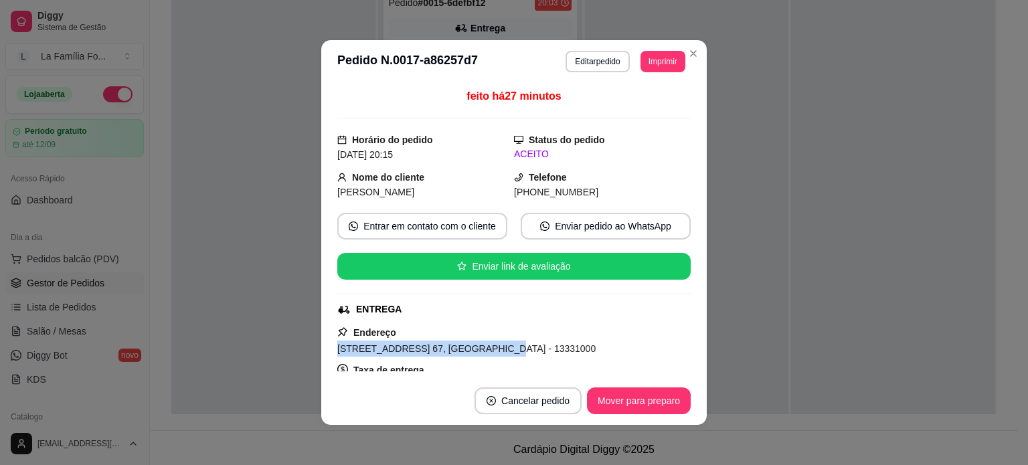
drag, startPoint x: 476, startPoint y: 345, endPoint x: 331, endPoint y: 342, distance: 145.9
click at [331, 342] on div "feito há 27 minutos Horário do pedido 15/08/2025 20:15 Status do pedido ACEITO …" at bounding box center [513, 230] width 385 height 294
copy span "Rua Munique, n. 67, Jardim Europa"
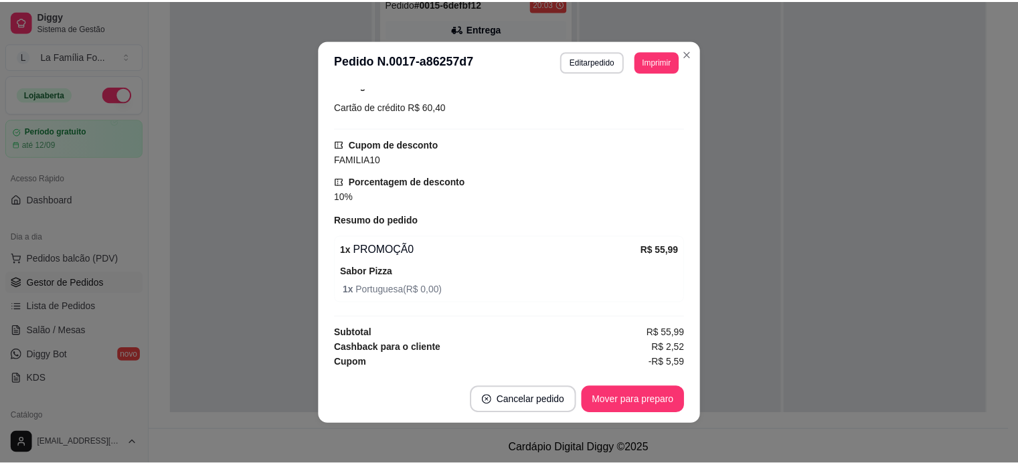
scroll to position [378, 0]
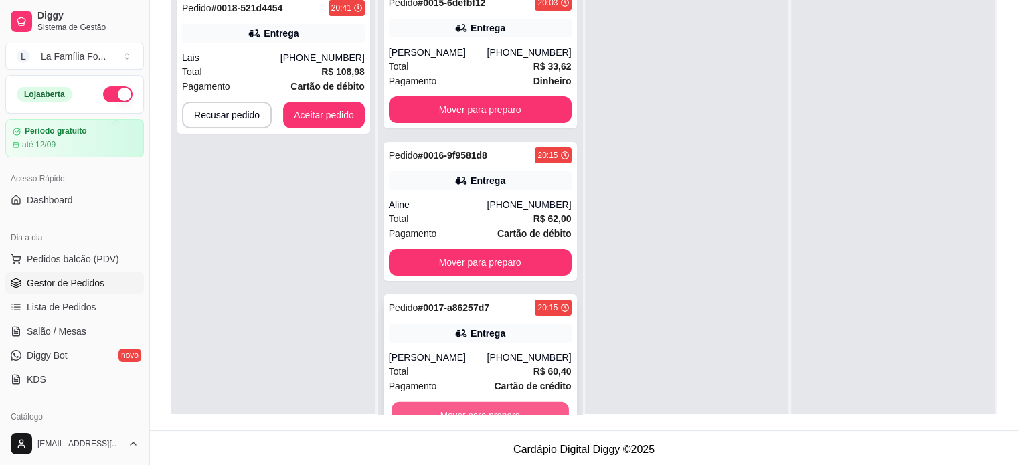
click at [444, 408] on button "Mover para preparo" at bounding box center [480, 415] width 177 height 26
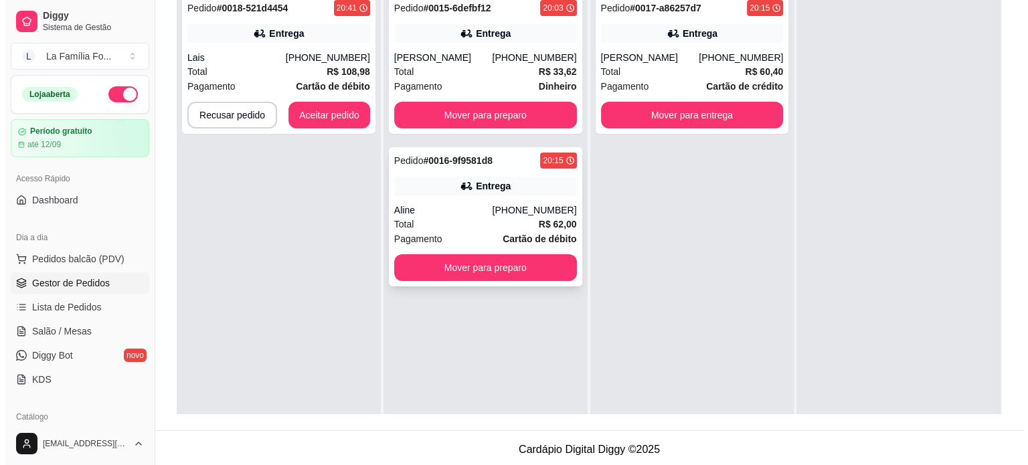
scroll to position [0, 0]
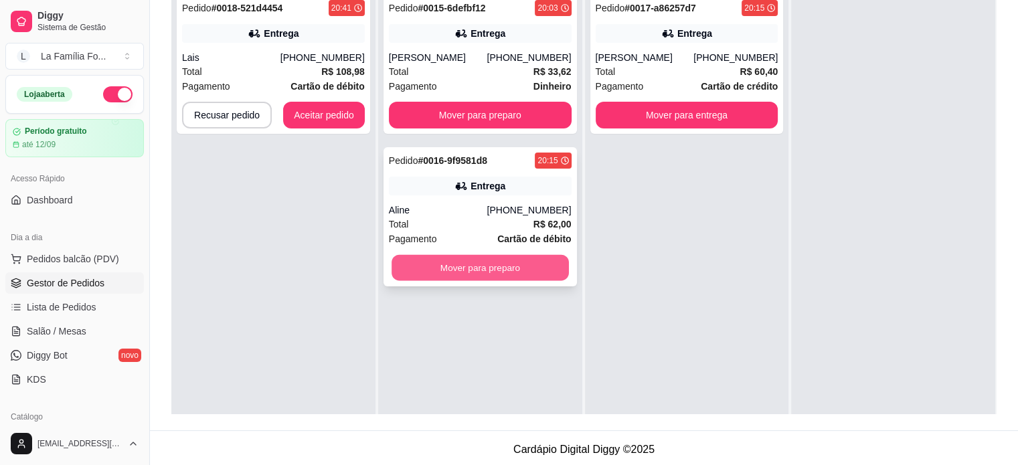
click at [486, 258] on button "Mover para preparo" at bounding box center [480, 268] width 177 height 26
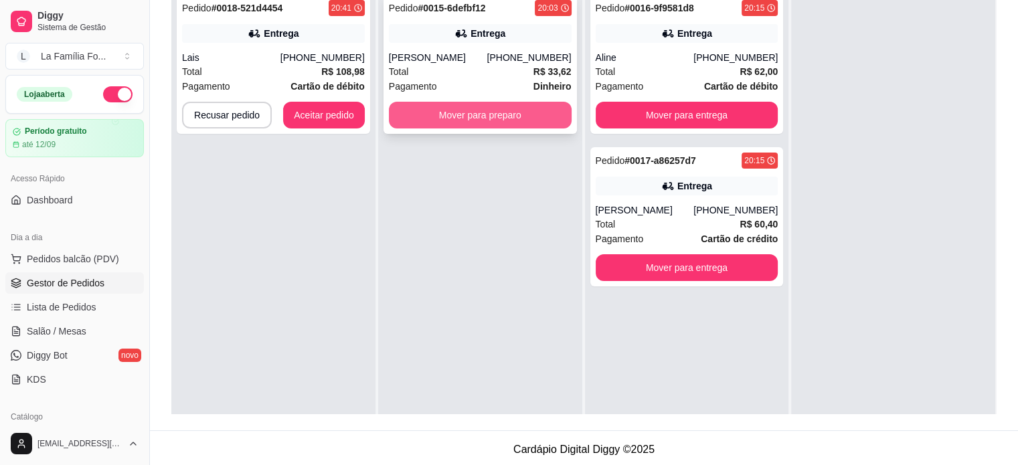
click at [470, 112] on button "Mover para preparo" at bounding box center [480, 115] width 183 height 27
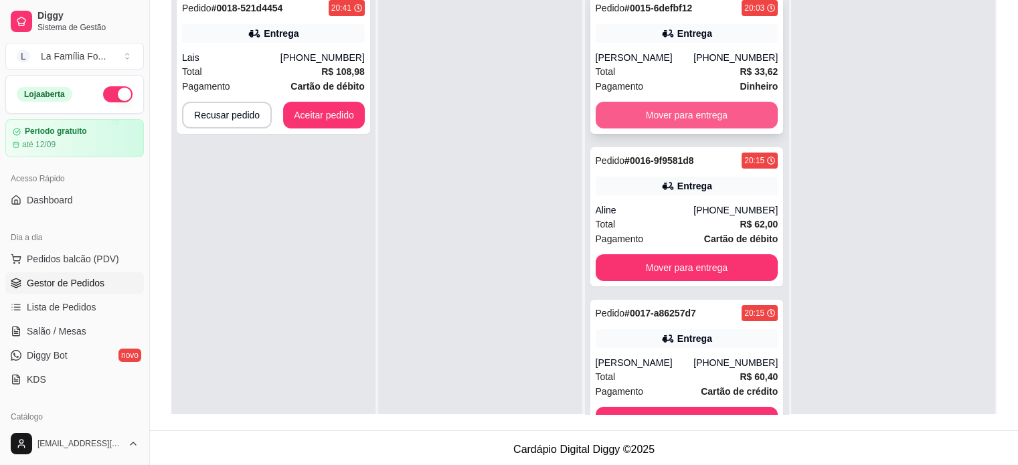
click at [667, 113] on button "Mover para entrega" at bounding box center [687, 115] width 183 height 27
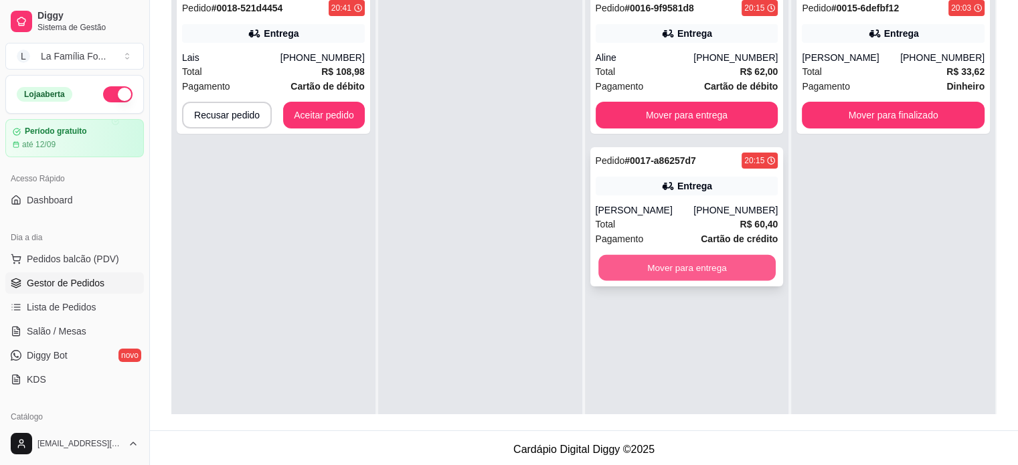
click at [653, 255] on button "Mover para entrega" at bounding box center [686, 268] width 177 height 26
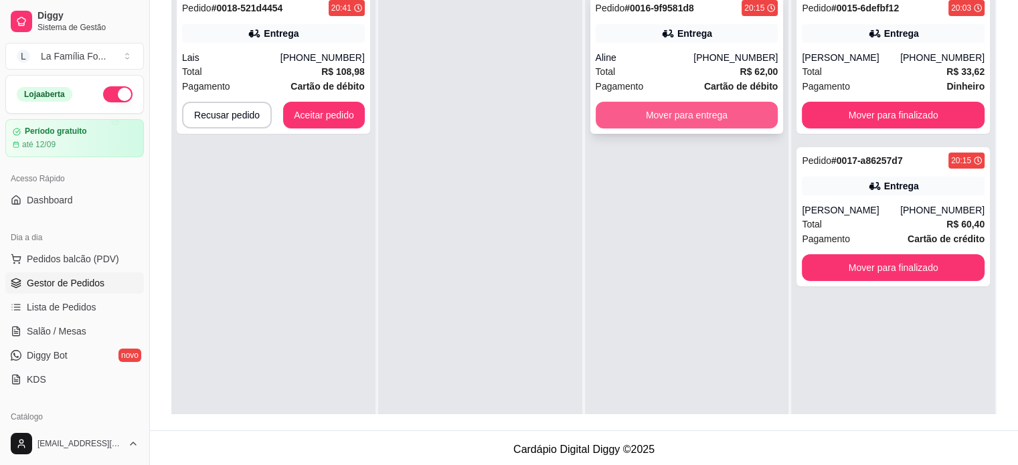
click at [661, 116] on button "Mover para entrega" at bounding box center [687, 115] width 183 height 27
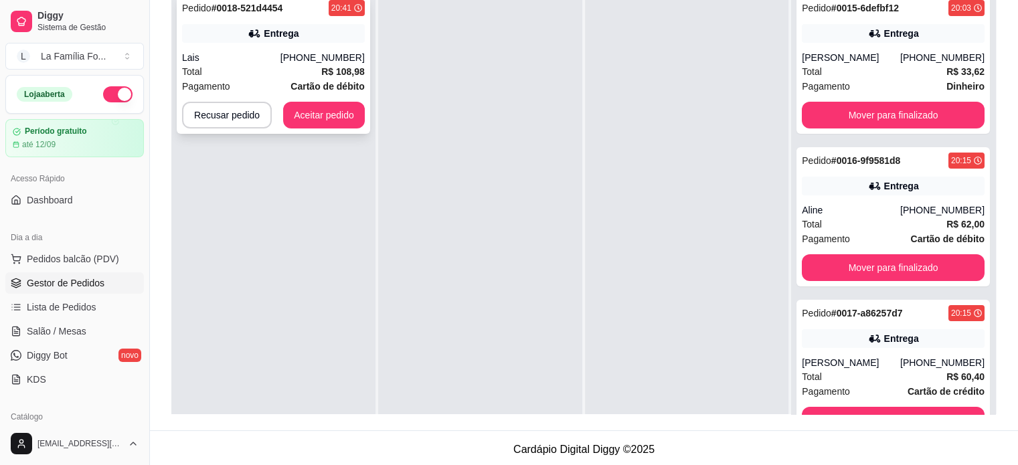
click at [238, 18] on div "Pedido # 0018-521d4454 20:41 Entrega Lais (11) 96751-4218 Total R$ 108,98 Pagam…" at bounding box center [273, 64] width 193 height 139
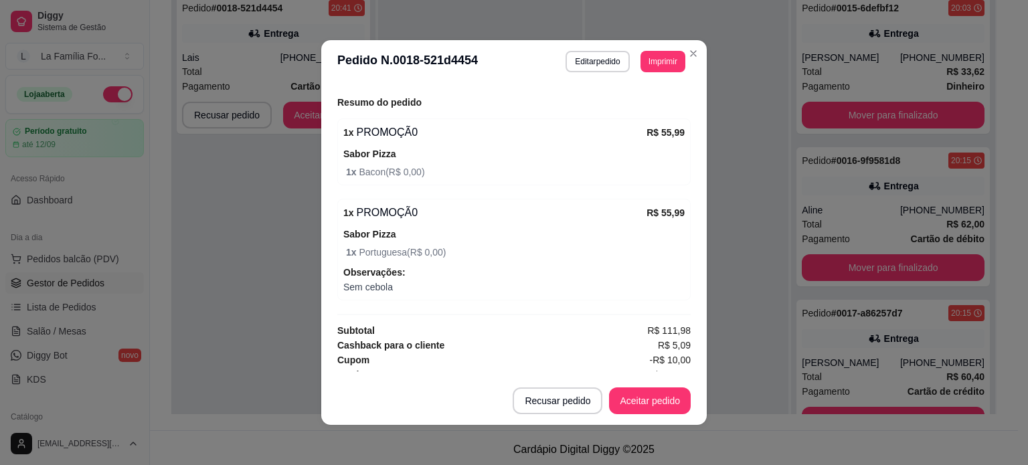
scroll to position [493, 0]
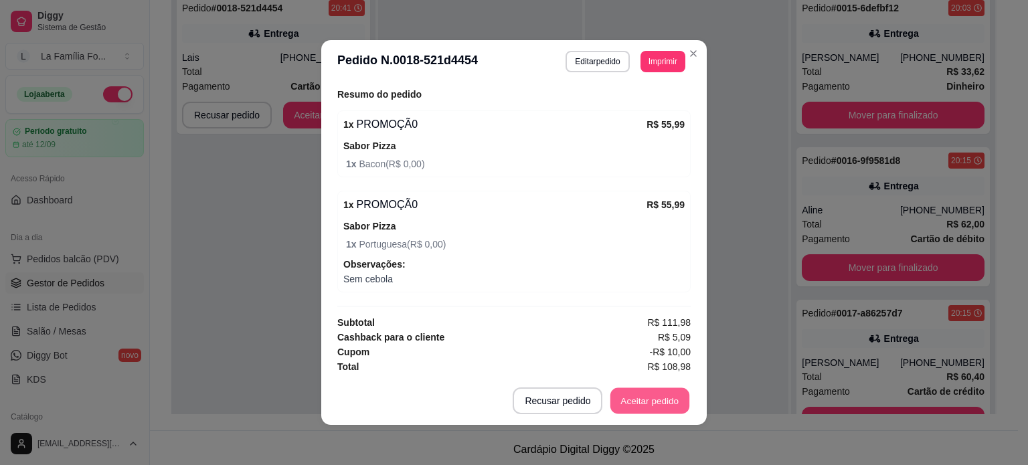
click at [675, 398] on button "Aceitar pedido" at bounding box center [649, 401] width 79 height 26
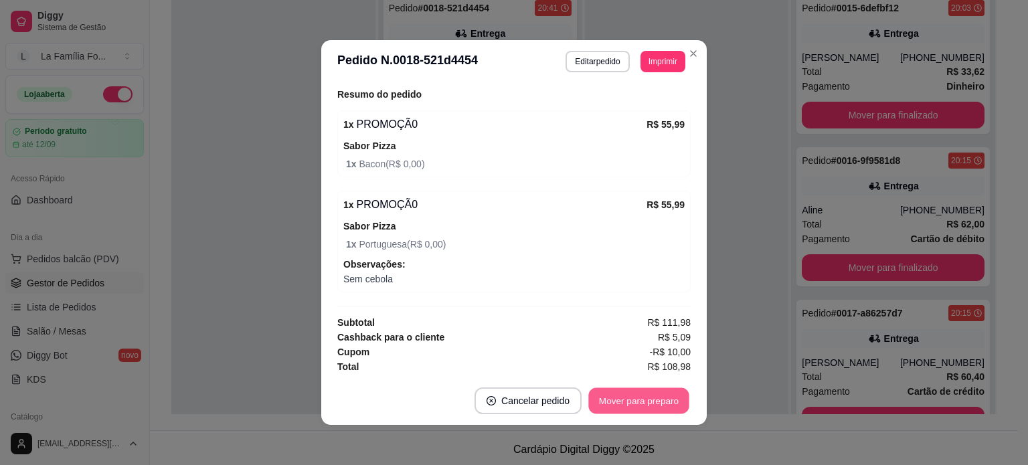
click at [675, 398] on button "Mover para preparo" at bounding box center [638, 401] width 100 height 26
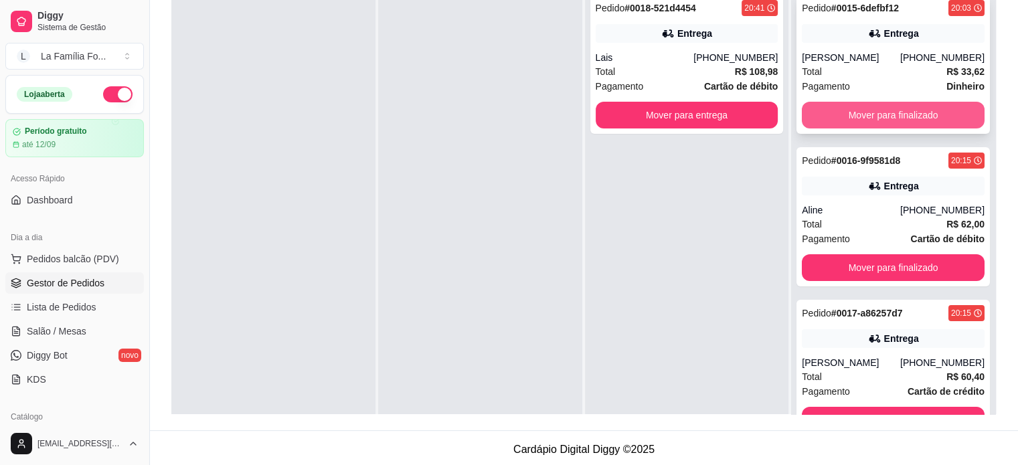
click at [832, 123] on button "Mover para finalizado" at bounding box center [893, 115] width 183 height 27
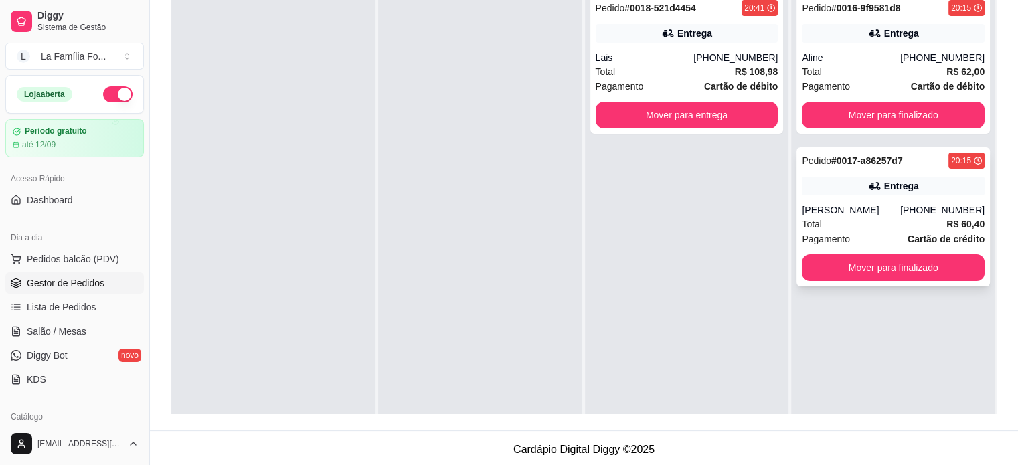
click at [849, 248] on div "Pedido # 0017-a86257d7 20:15 Entrega Kelly (19) 99248-6820 Total R$ 60,40 Pagam…" at bounding box center [892, 216] width 193 height 139
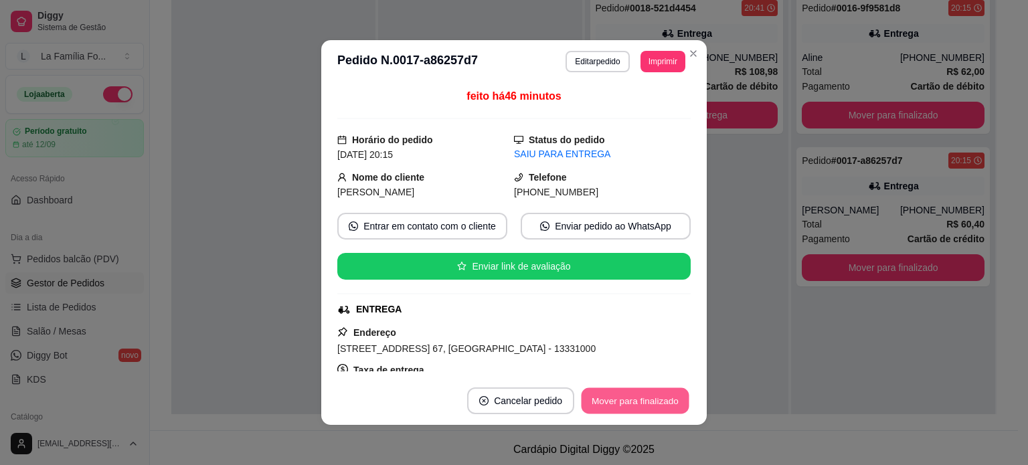
click at [642, 412] on button "Mover para finalizado" at bounding box center [636, 401] width 108 height 26
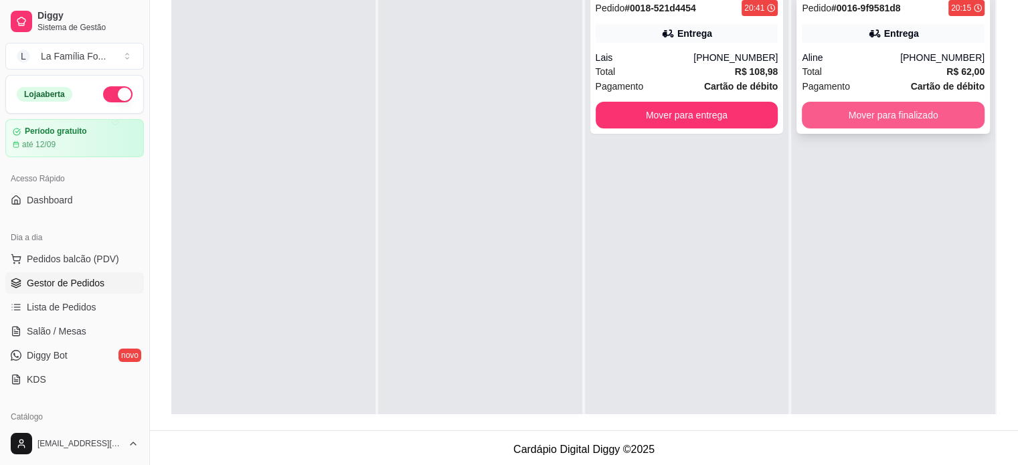
click at [932, 109] on button "Mover para finalizado" at bounding box center [893, 115] width 183 height 27
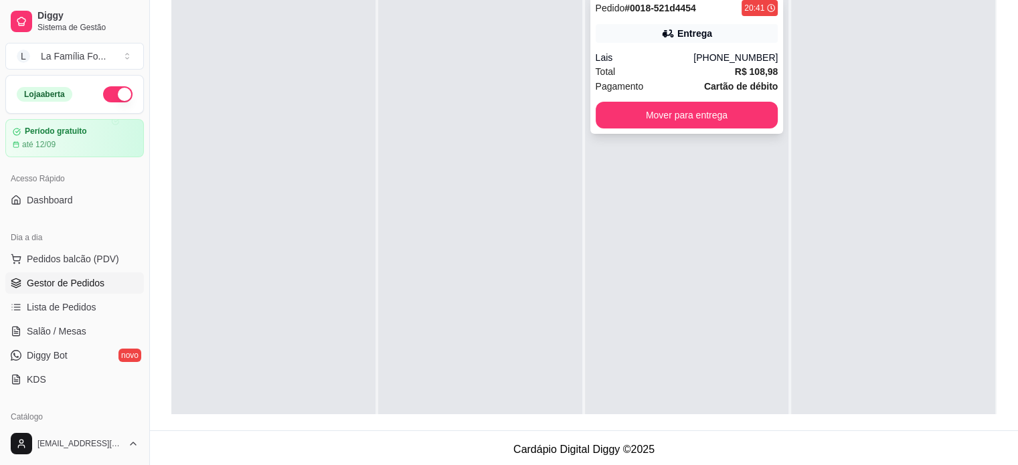
click at [768, 60] on div "[PHONE_NUMBER]" at bounding box center [735, 57] width 84 height 13
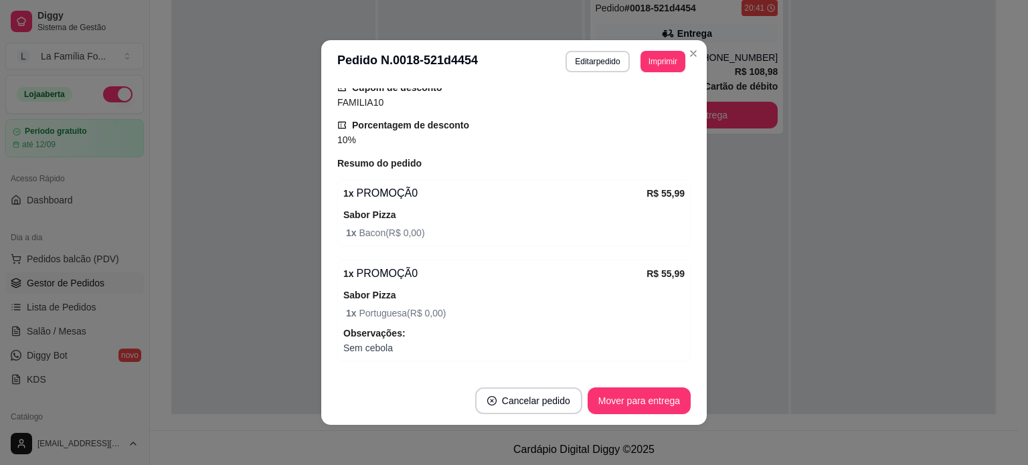
scroll to position [430, 0]
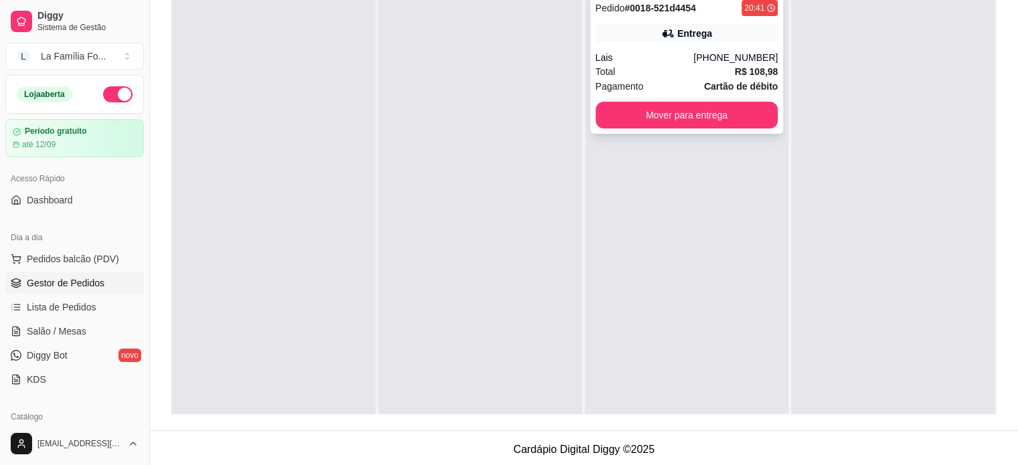
click at [685, 56] on div "Lais" at bounding box center [645, 57] width 98 height 13
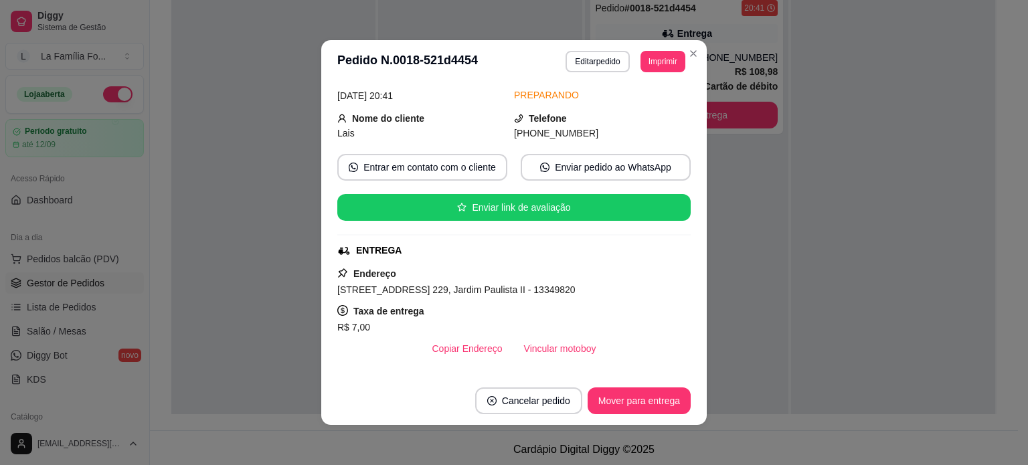
scroll to position [80, 0]
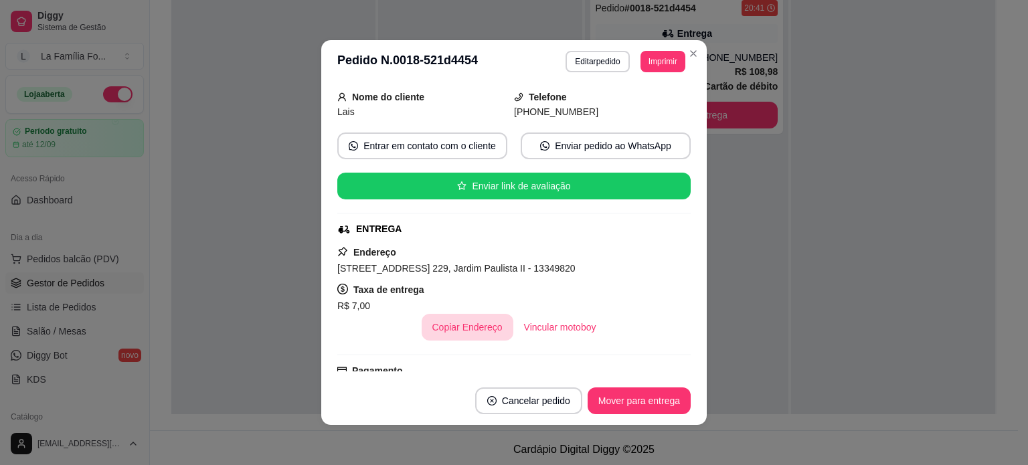
click at [477, 327] on button "Copiar Endereço" at bounding box center [468, 327] width 92 height 27
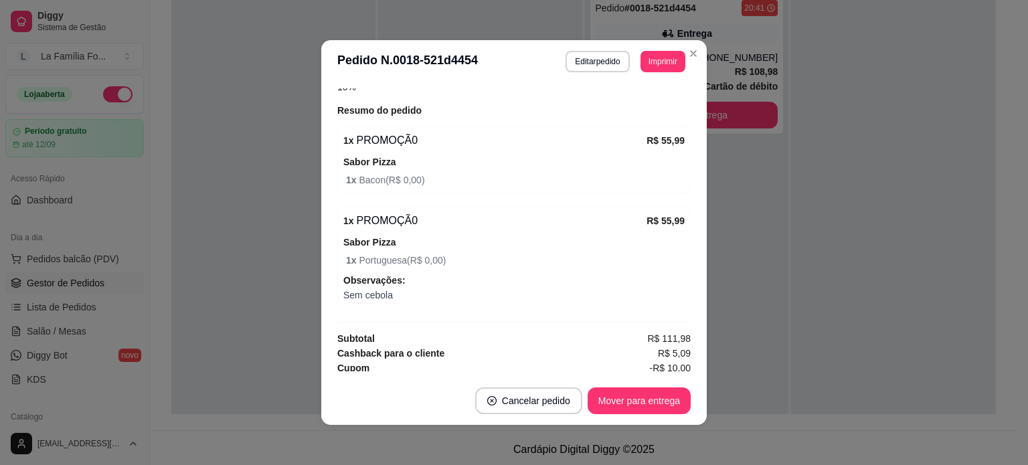
scroll to position [493, 0]
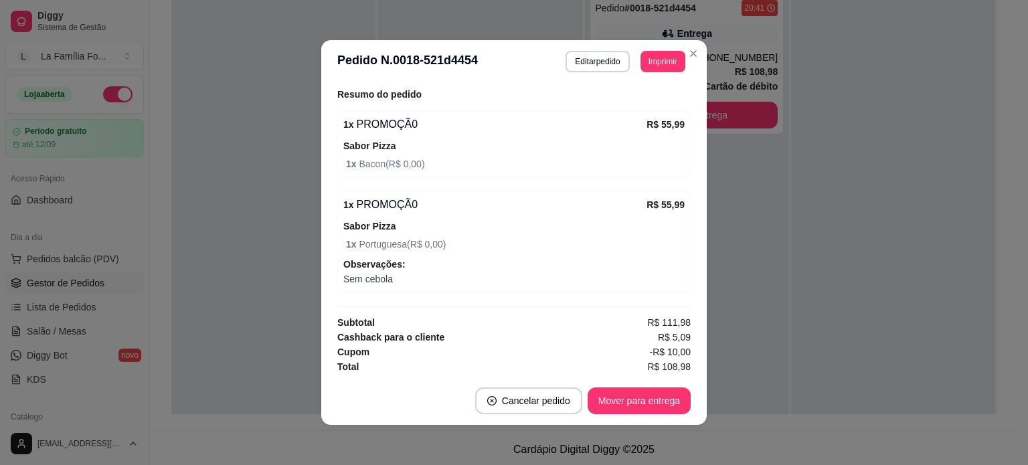
click at [540, 171] on div "1 x PROMOÇÃ0 R$ 55,99 Sabor Pizza 1 x Bacon ( R$ 0,00 )" at bounding box center [513, 143] width 353 height 67
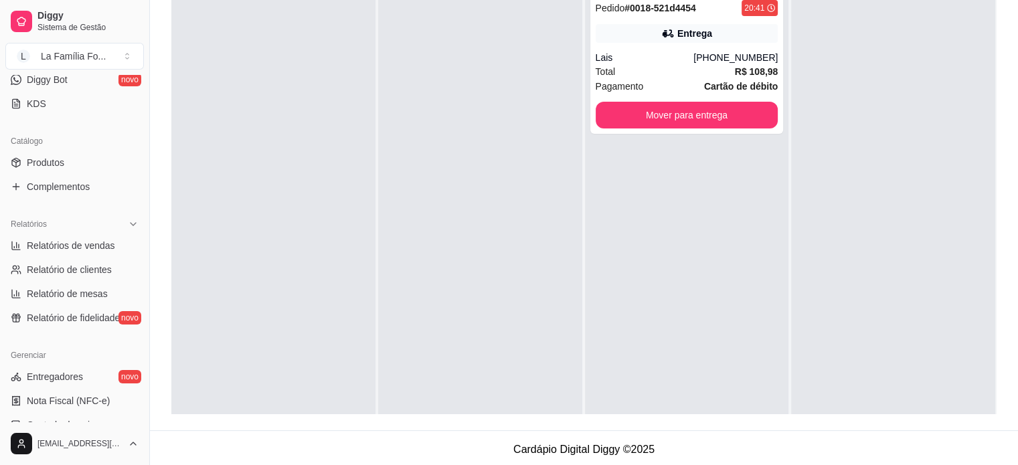
scroll to position [292, 0]
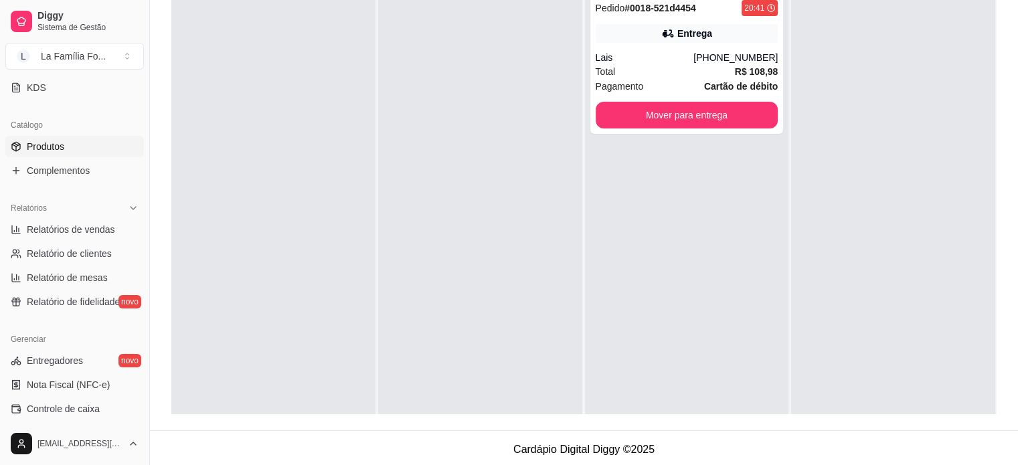
click at [55, 142] on span "Produtos" at bounding box center [45, 146] width 37 height 13
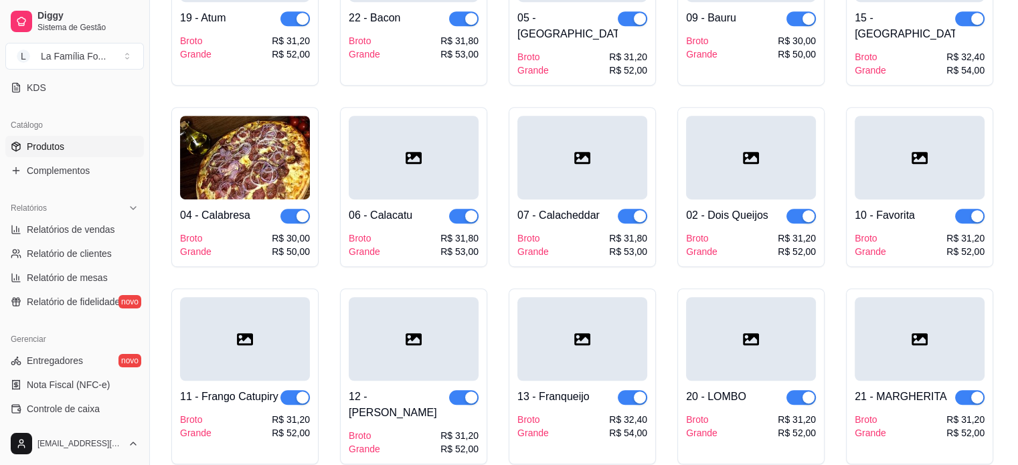
scroll to position [744, 0]
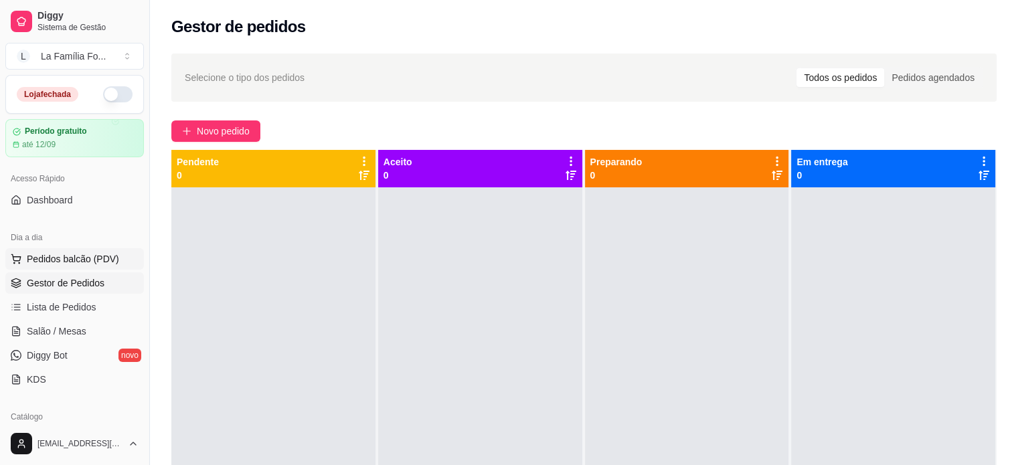
click at [76, 252] on span "Pedidos balcão (PDV)" at bounding box center [73, 258] width 92 height 13
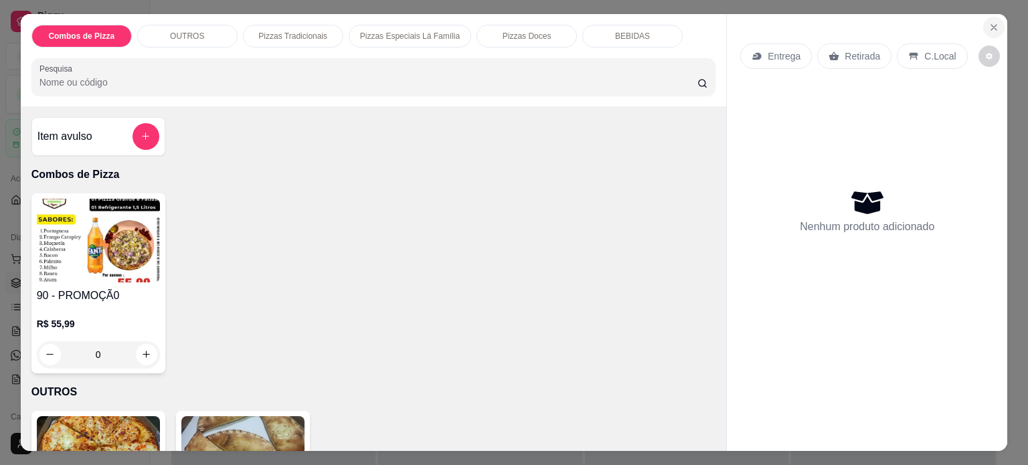
click at [992, 23] on icon "Close" at bounding box center [993, 27] width 11 height 11
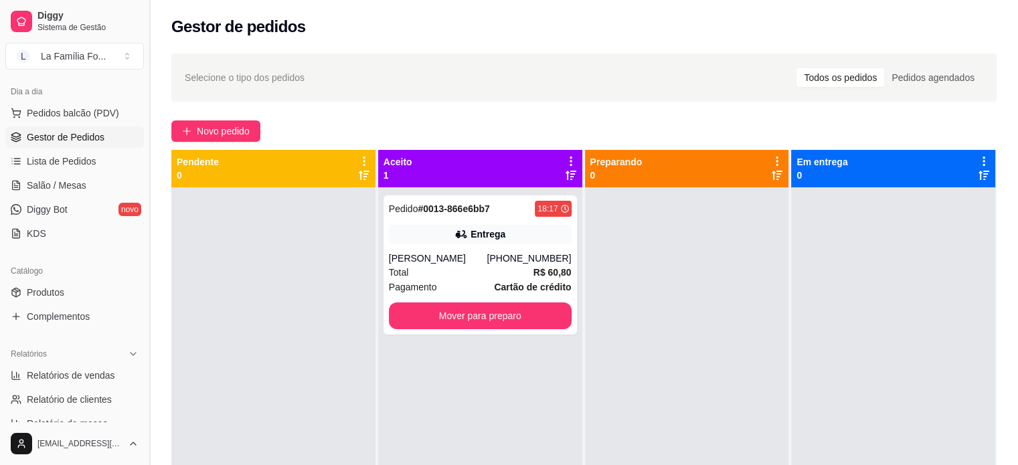
scroll to position [149, 0]
click at [94, 292] on link "Produtos" at bounding box center [74, 289] width 139 height 21
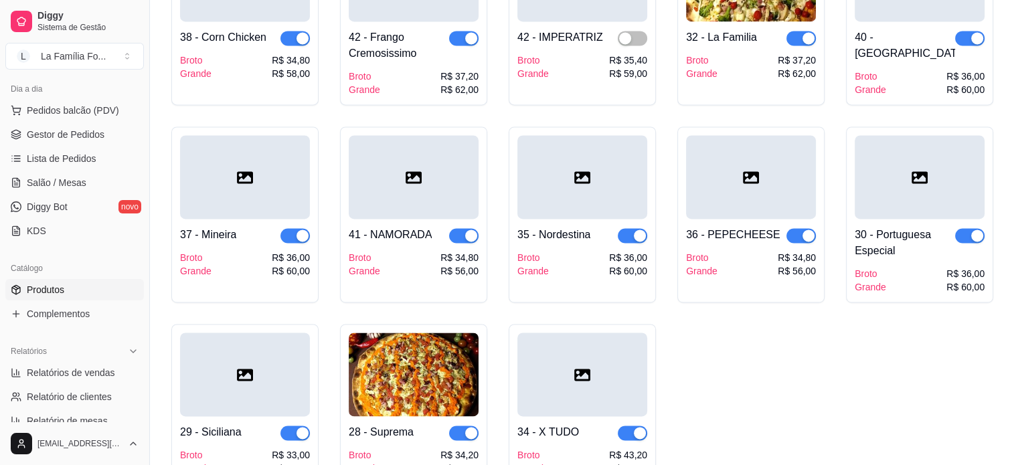
scroll to position [1934, 0]
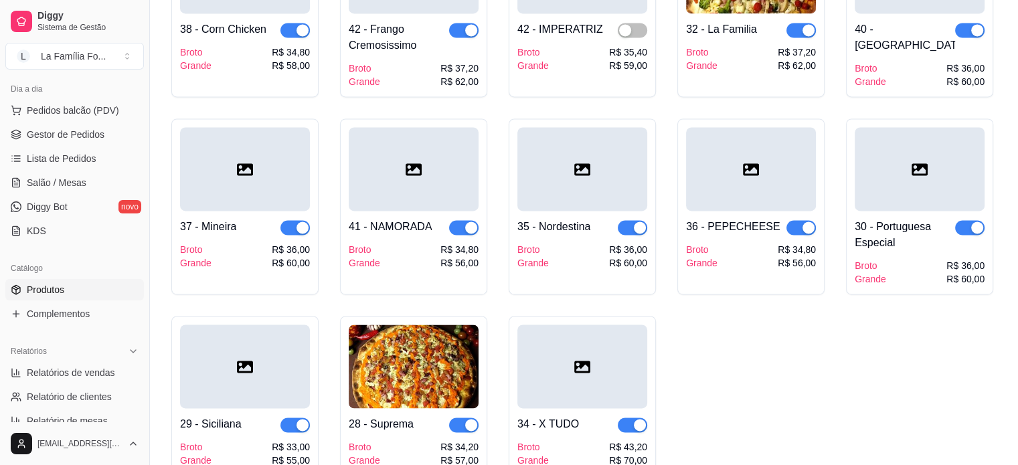
click at [287, 418] on span "button" at bounding box center [294, 425] width 29 height 15
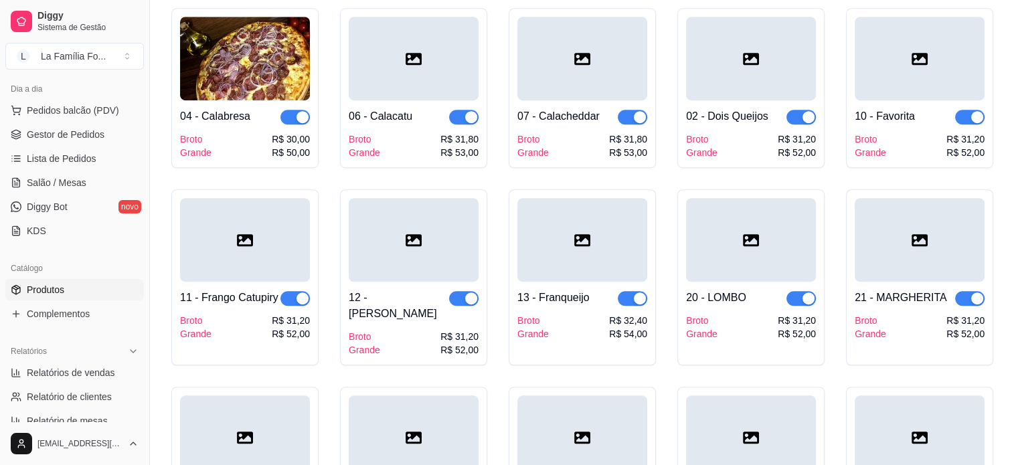
scroll to position [790, 0]
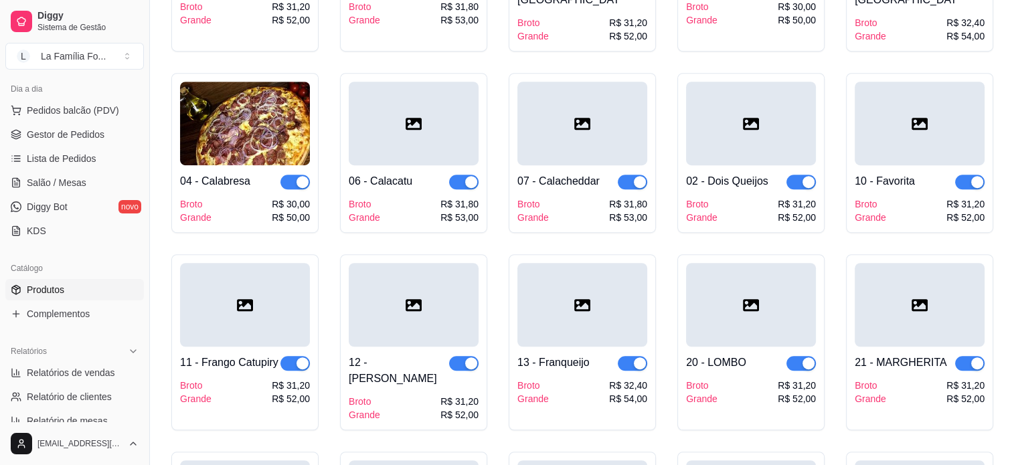
click at [555, 95] on div at bounding box center [582, 124] width 130 height 84
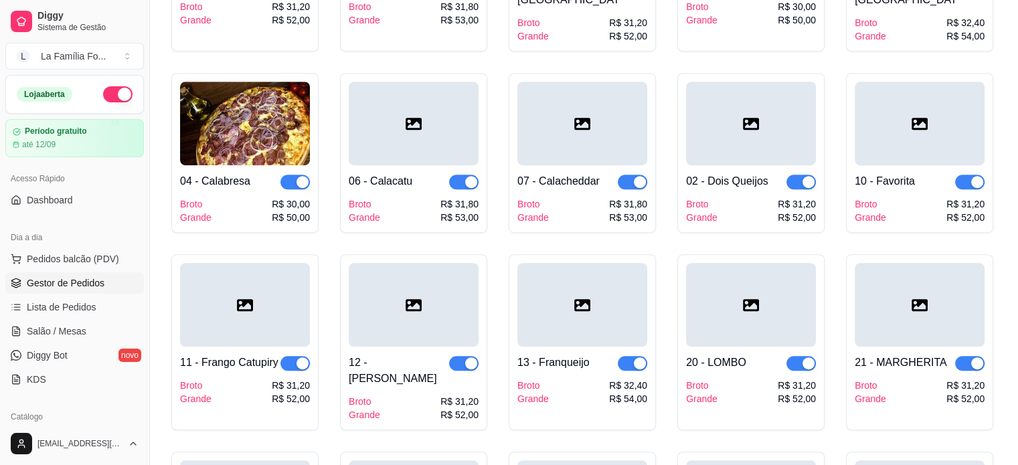
scroll to position [149, 0]
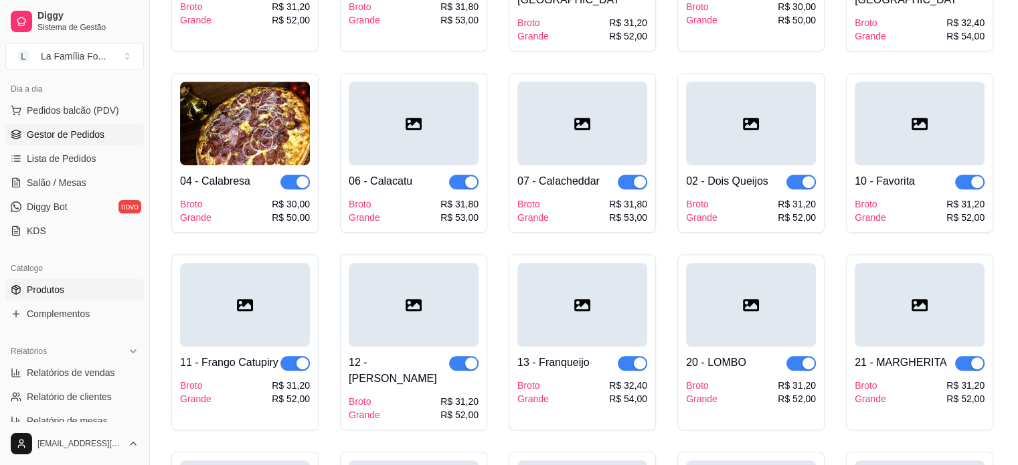
click at [87, 129] on span "Gestor de Pedidos" at bounding box center [66, 134] width 78 height 13
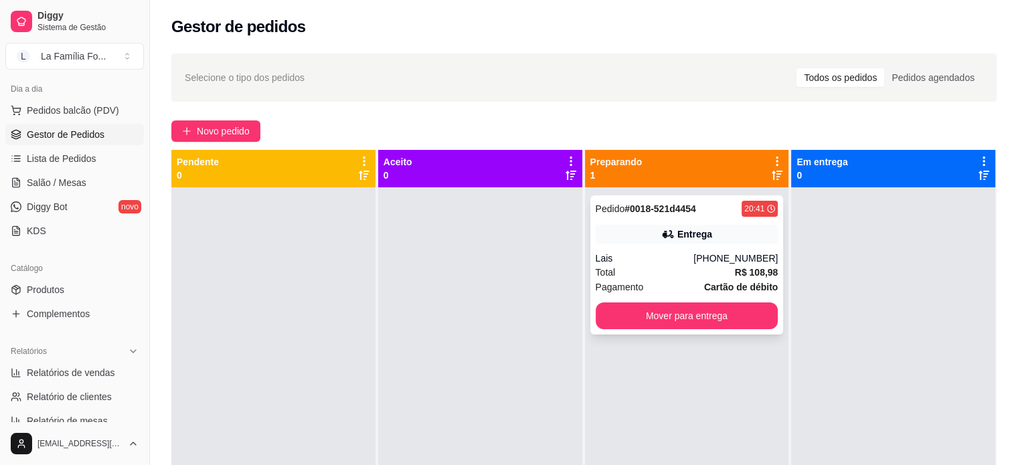
click at [638, 225] on div "Entrega" at bounding box center [687, 234] width 183 height 19
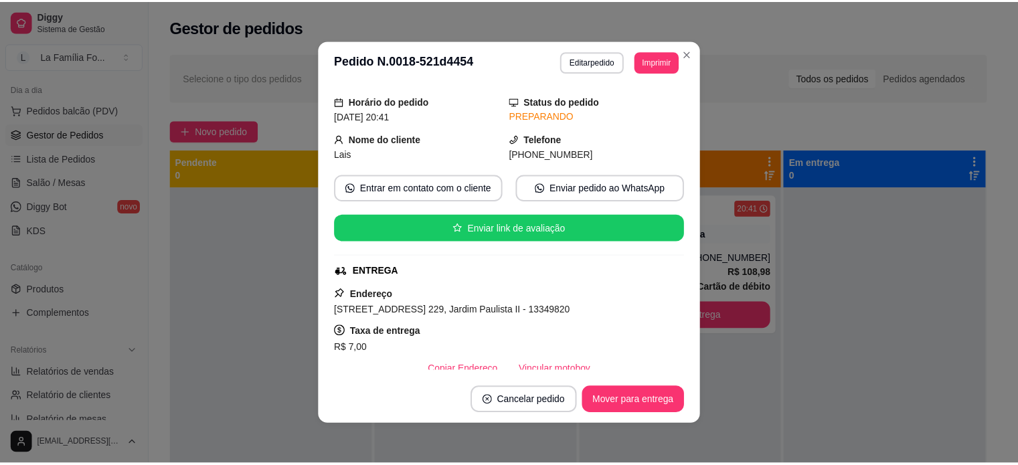
scroll to position [72, 0]
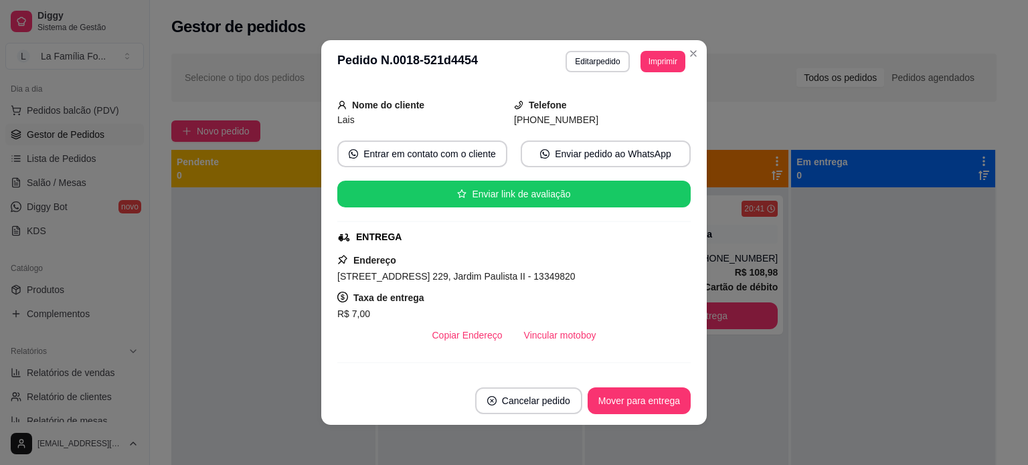
click at [448, 273] on span "[STREET_ADDRESS] 229, Jardim Paulista II - 13349820" at bounding box center [456, 276] width 238 height 11
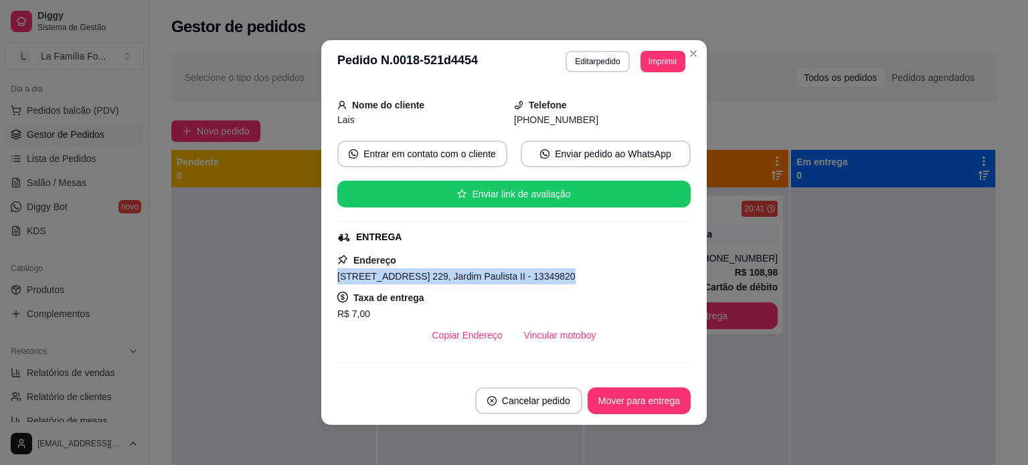
click at [448, 273] on span "[STREET_ADDRESS] 229, Jardim Paulista II - 13349820" at bounding box center [456, 276] width 238 height 11
copy span "[STREET_ADDRESS] 229, Jardim Paulista II - 13349820"
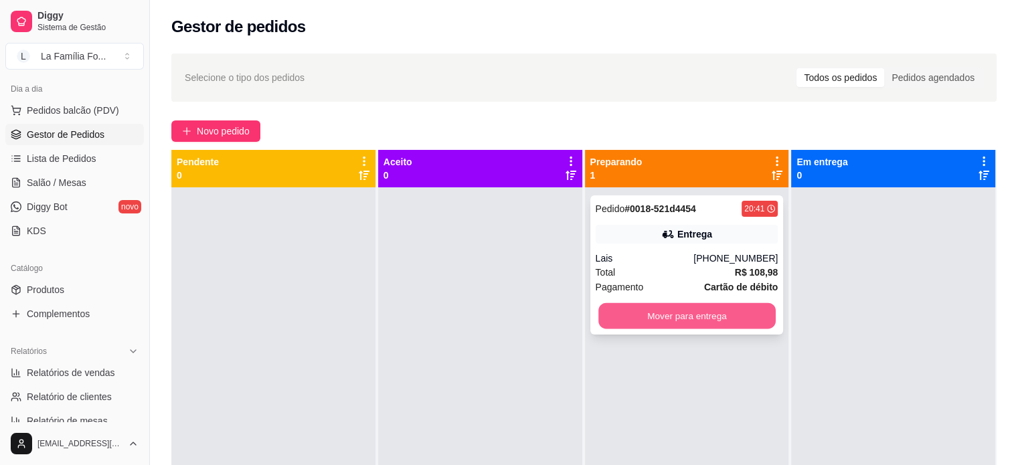
click at [677, 313] on button "Mover para entrega" at bounding box center [686, 316] width 177 height 26
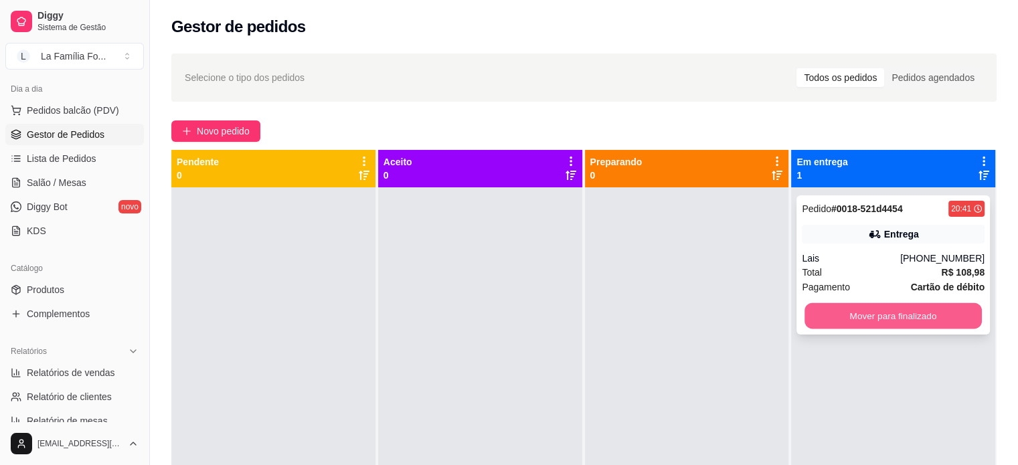
click at [859, 312] on button "Mover para finalizado" at bounding box center [892, 316] width 177 height 26
